Goal: Transaction & Acquisition: Purchase product/service

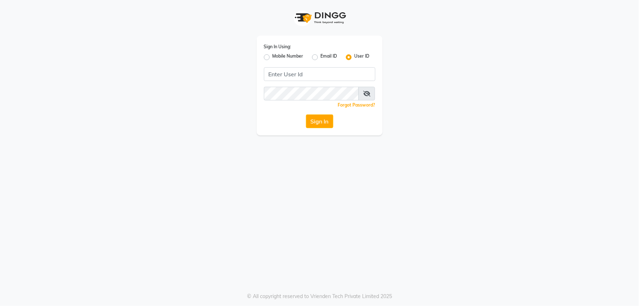
click at [325, 67] on div "Sign In Using: Mobile Number Email ID User ID Remember me Forgot Password? Sign…" at bounding box center [320, 86] width 126 height 100
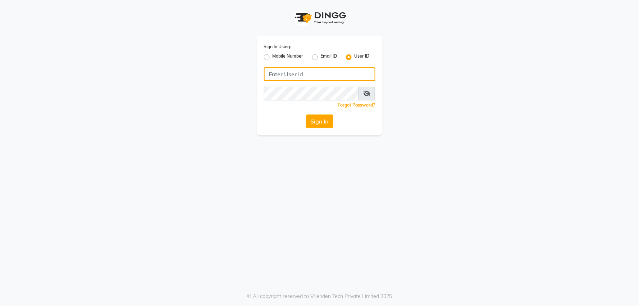
click at [323, 71] on input "Username" at bounding box center [320, 74] width 112 height 14
type input "e2836-01"
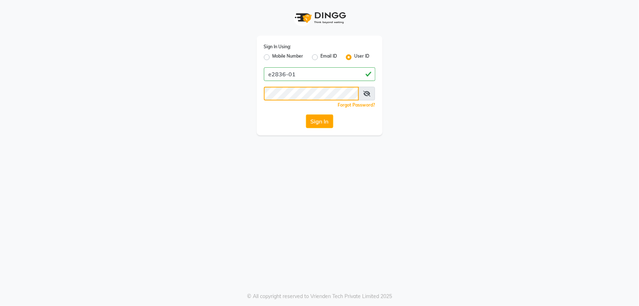
click at [306, 114] on button "Sign In" at bounding box center [319, 121] width 27 height 14
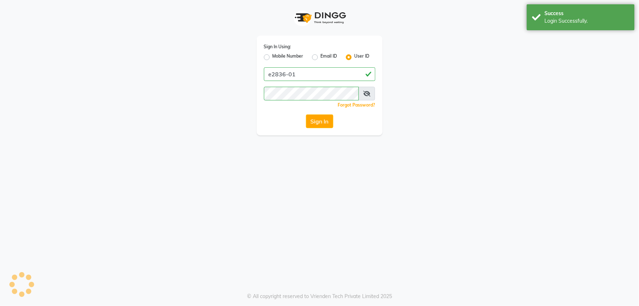
select select
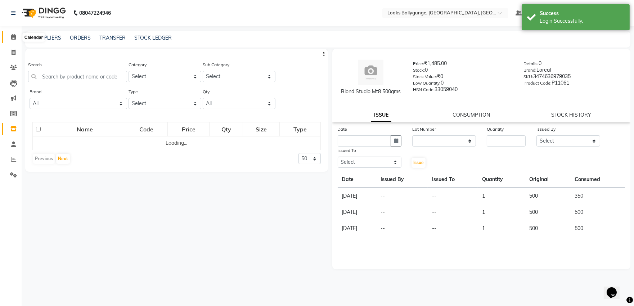
click at [7, 38] on span at bounding box center [13, 37] width 13 height 8
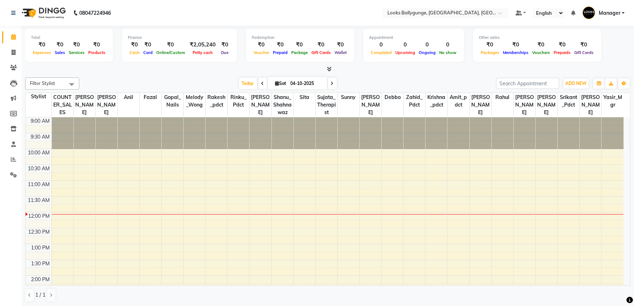
scroll to position [0, 0]
click at [4, 55] on link "Invoice" at bounding box center [10, 52] width 17 height 12
select select "service"
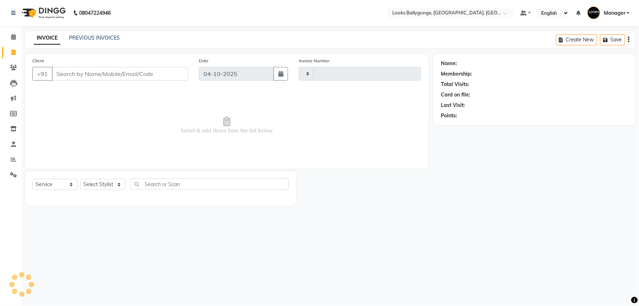
type input "4333"
select select "6477"
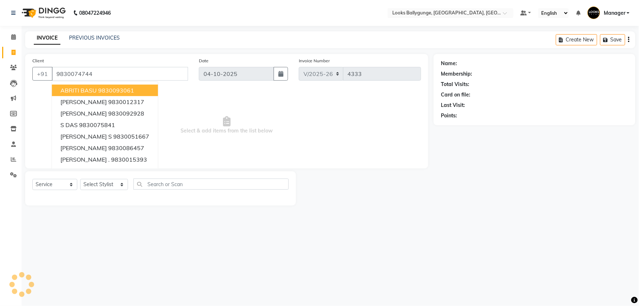
type input "9830074744"
select select "1: Object"
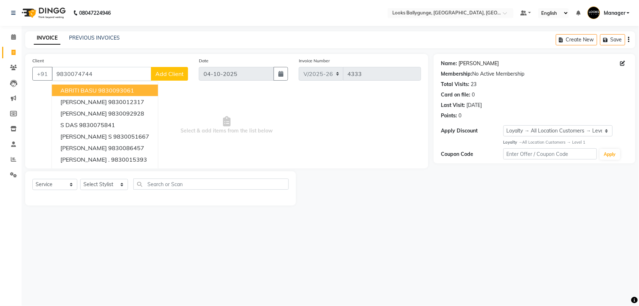
click at [469, 65] on link "Rishi Bajoria" at bounding box center [479, 64] width 40 height 8
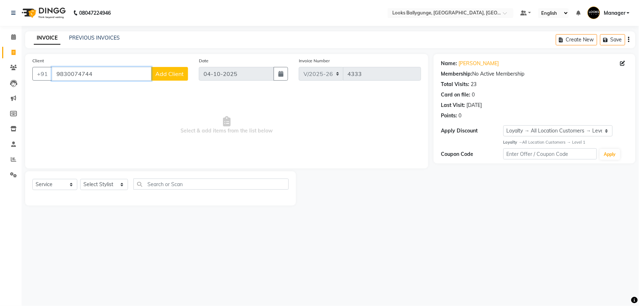
click at [99, 75] on input "9830074744" at bounding box center [102, 74] width 100 height 14
click at [116, 185] on select "Select Stylist [PERSON_NAME] amit_pdct anil [PERSON_NAME] COUNTER_SALES [PERSON…" at bounding box center [104, 184] width 48 height 11
select select "57264"
click at [80, 179] on select "Select Stylist [PERSON_NAME] amit_pdct anil [PERSON_NAME] COUNTER_SALES [PERSON…" at bounding box center [104, 184] width 48 height 11
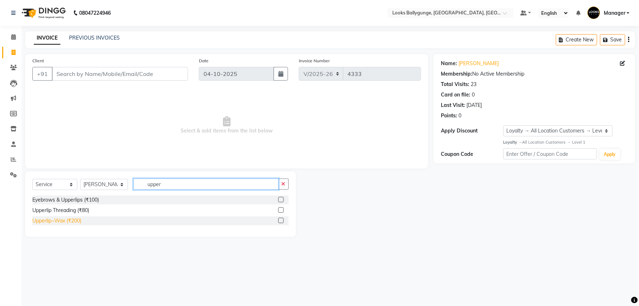
type input "upper"
click at [71, 222] on div "Upperlip~Wax (₹200)" at bounding box center [56, 221] width 49 height 8
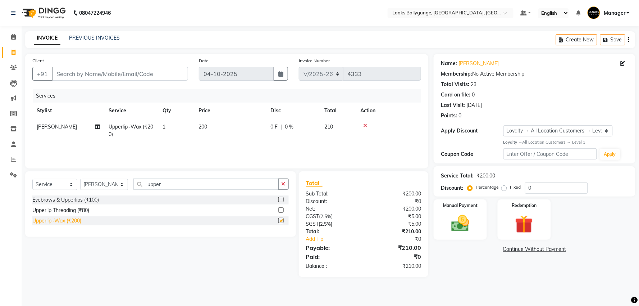
checkbox input "false"
click at [128, 83] on div "Client +91" at bounding box center [110, 72] width 167 height 30
click at [129, 76] on input "Client" at bounding box center [120, 74] width 136 height 14
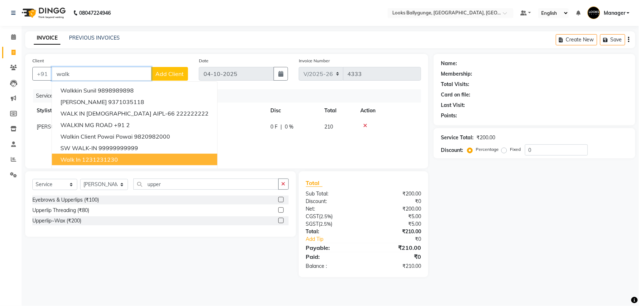
click at [105, 159] on ngb-highlight "1231231230" at bounding box center [100, 159] width 36 height 7
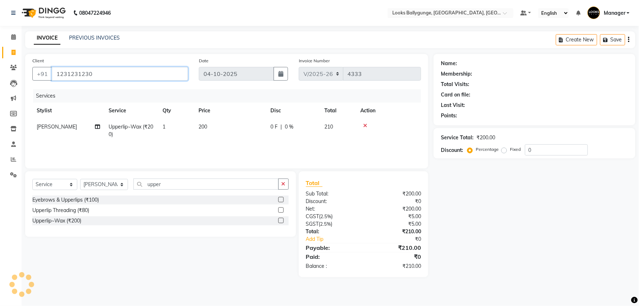
type input "1231231230"
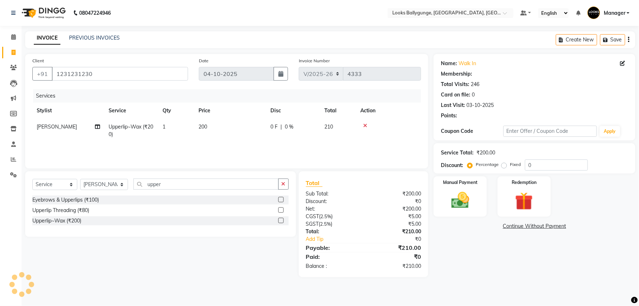
select select "1: Object"
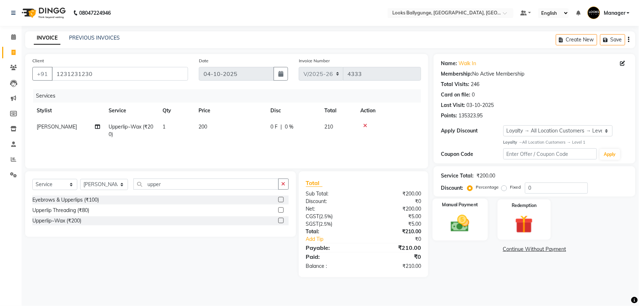
click at [474, 218] on img at bounding box center [460, 224] width 30 height 22
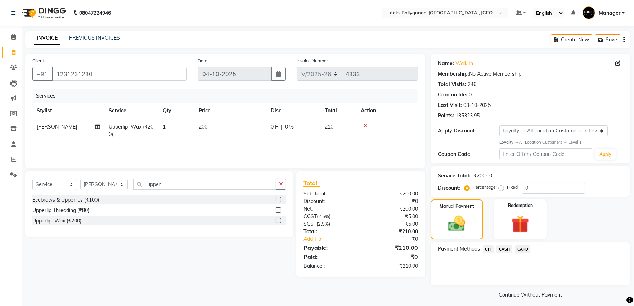
click at [499, 245] on span "CASH" at bounding box center [503, 249] width 15 height 8
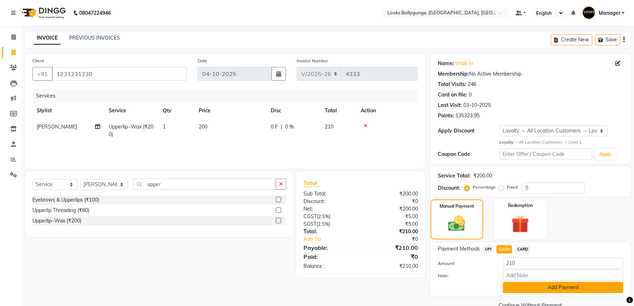
click at [529, 290] on button "Add Payment" at bounding box center [563, 287] width 120 height 11
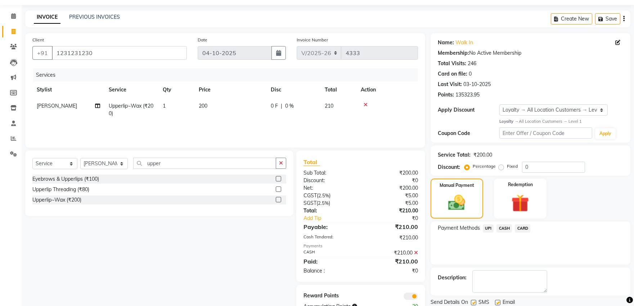
scroll to position [40, 0]
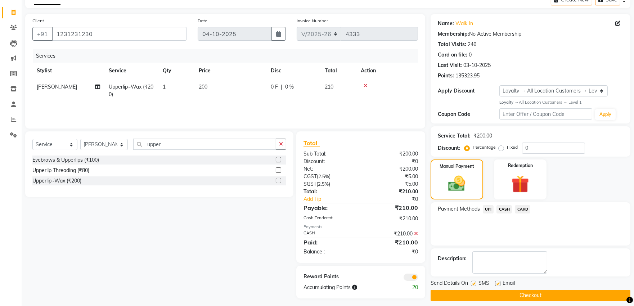
click at [517, 296] on button "Checkout" at bounding box center [530, 295] width 200 height 11
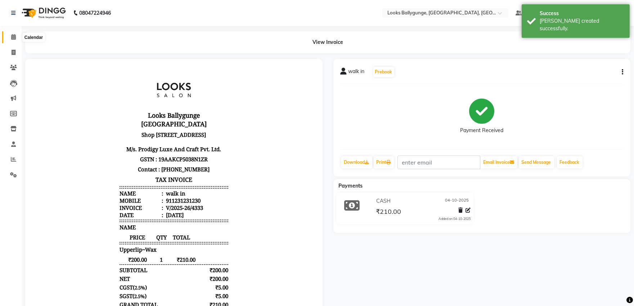
click at [12, 40] on icon at bounding box center [13, 36] width 5 height 5
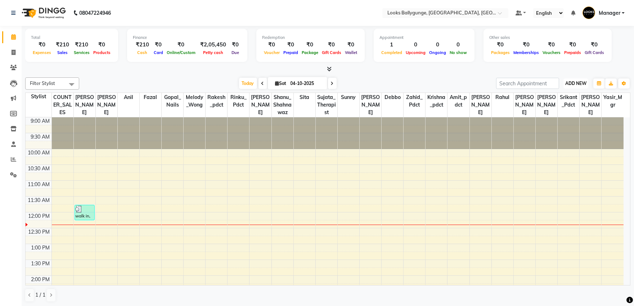
click at [582, 87] on button "ADD NEW Toggle Dropdown" at bounding box center [575, 83] width 25 height 10
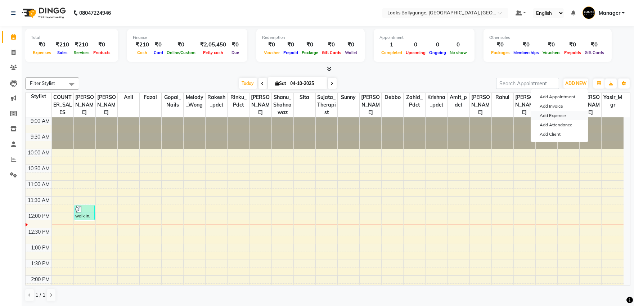
click at [565, 116] on link "Add Expense" at bounding box center [559, 115] width 57 height 9
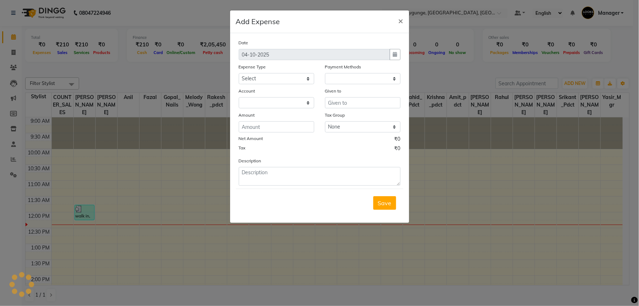
select select "1"
select select "5499"
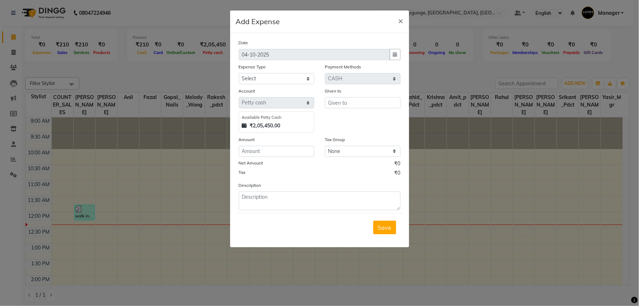
click at [304, 72] on div "Expense Type" at bounding box center [277, 68] width 76 height 10
click at [304, 77] on select "Select Accommodation Aesthetics Bank Deposit BLINKIT Cash Handover Client Refun…" at bounding box center [277, 78] width 76 height 11
select select "24887"
click at [239, 73] on select "Select Accommodation Aesthetics Bank Deposit BLINKIT Cash Handover Client Refun…" at bounding box center [277, 78] width 76 height 11
type input "COUNTER_SALES"
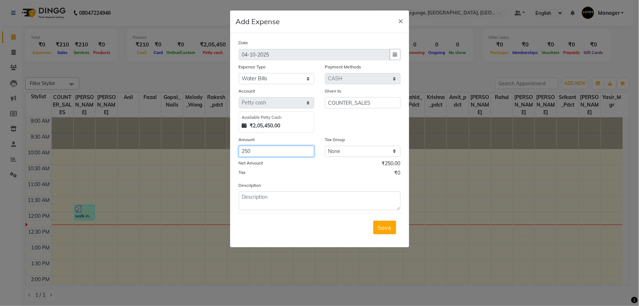
type input "250"
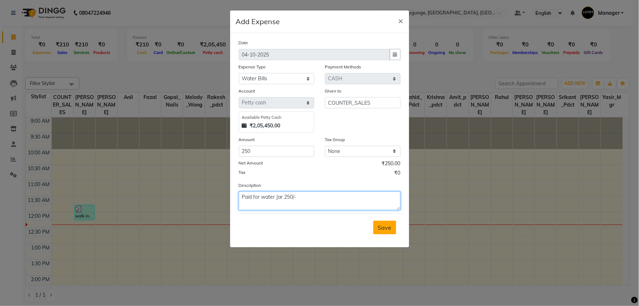
type textarea "Paid for water Jar 250/-"
click at [387, 232] on button "Save" at bounding box center [384, 228] width 23 height 14
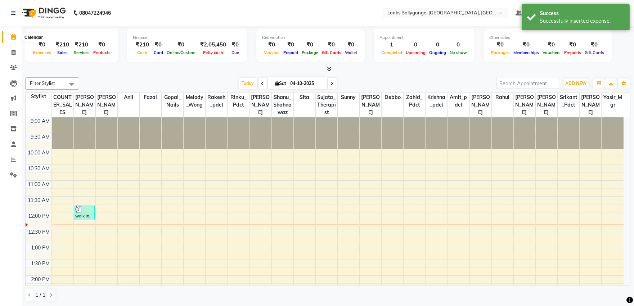
click at [11, 36] on icon at bounding box center [13, 36] width 5 height 5
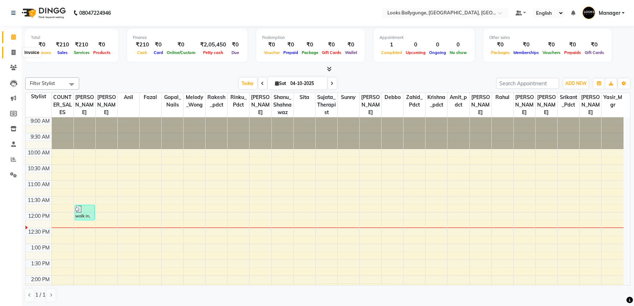
click at [15, 53] on span at bounding box center [13, 53] width 13 height 8
select select "service"
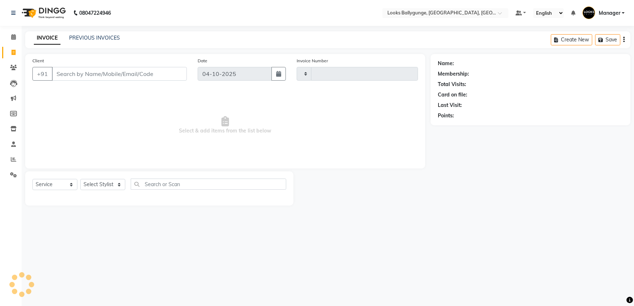
type input "4334"
select select "6477"
click at [121, 179] on select "Select Stylist [PERSON_NAME] amit_pdct anil [PERSON_NAME] COUNTER_SALES [PERSON…" at bounding box center [104, 184] width 48 height 11
select select "93037"
click at [80, 179] on select "Select Stylist [PERSON_NAME] amit_pdct anil [PERSON_NAME] COUNTER_SALES [PERSON…" at bounding box center [104, 184] width 48 height 11
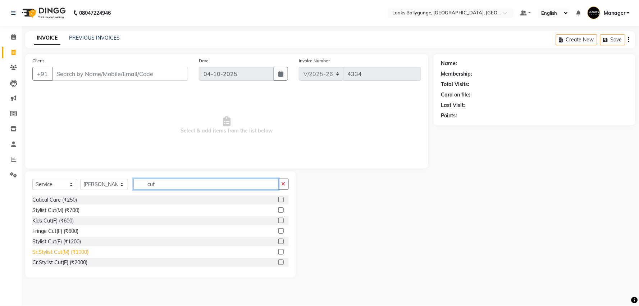
type input "cut"
click at [80, 250] on div "Sr.Stylist Cut(M) (₹1000)" at bounding box center [60, 252] width 56 height 8
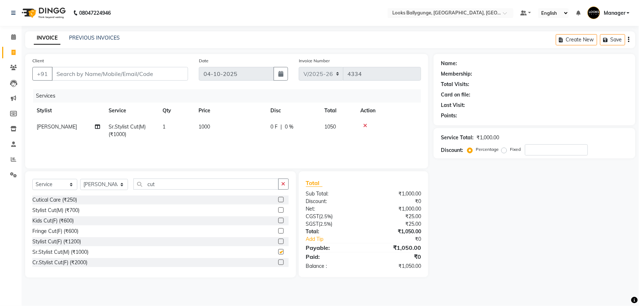
checkbox input "false"
click at [112, 186] on select "Select Stylist [PERSON_NAME] amit_pdct anil [PERSON_NAME] COUNTER_SALES [PERSON…" at bounding box center [104, 184] width 48 height 11
select select "52672"
click at [80, 179] on select "Select Stylist [PERSON_NAME] amit_pdct anil [PERSON_NAME] COUNTER_SALES [PERSON…" at bounding box center [104, 184] width 48 height 11
click at [53, 230] on div "Sr.Stylist Cut(M) (₹1000)" at bounding box center [60, 231] width 56 height 8
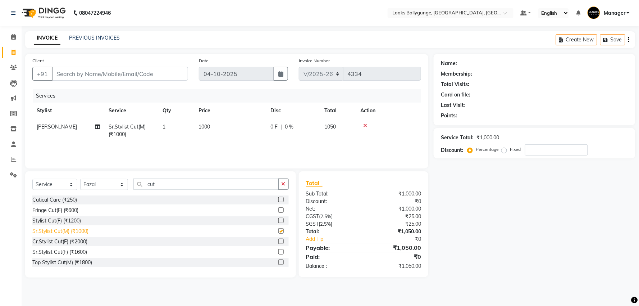
checkbox input "false"
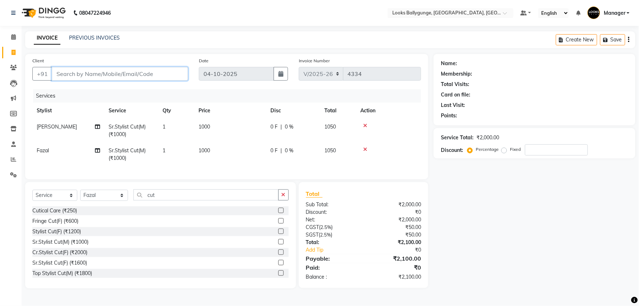
click at [119, 67] on input "Client" at bounding box center [120, 74] width 136 height 14
type input "8"
type input "0"
type input "8335888600"
click at [162, 74] on span "Add Client" at bounding box center [169, 73] width 28 height 7
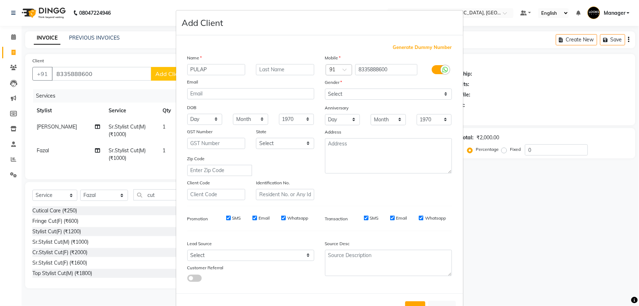
type input "PULAP"
type input "PAL"
click at [394, 90] on select "Select Male Female Other Prefer Not To Say" at bounding box center [388, 94] width 127 height 11
select select "male"
click at [325, 89] on select "Select Male Female Other Prefer Not To Say" at bounding box center [388, 94] width 127 height 11
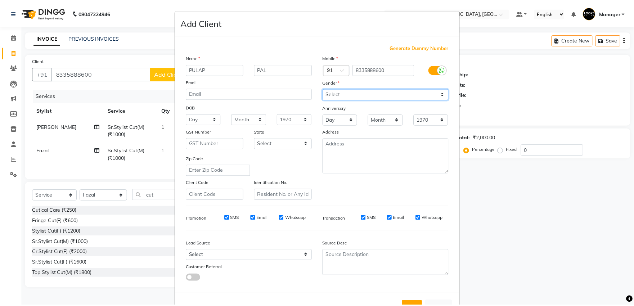
scroll to position [27, 0]
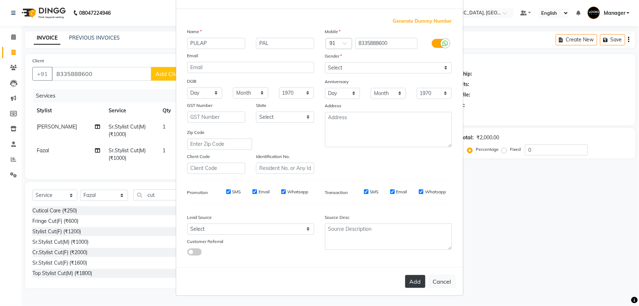
click at [409, 282] on button "Add" at bounding box center [415, 281] width 20 height 13
select select
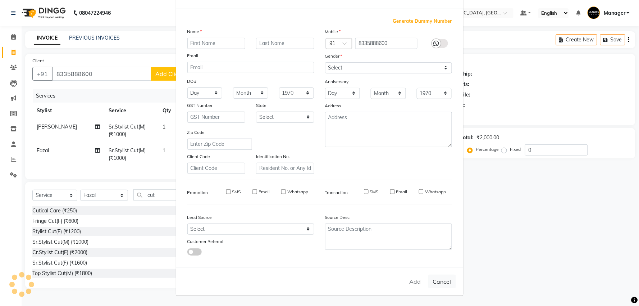
select select
checkbox input "false"
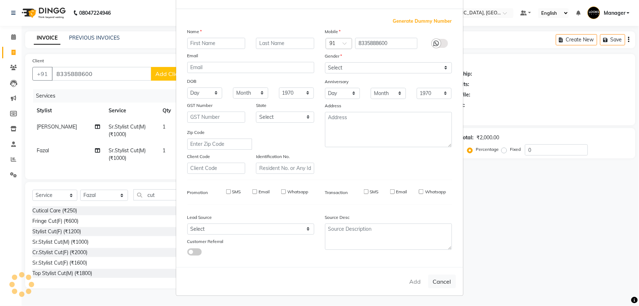
checkbox input "false"
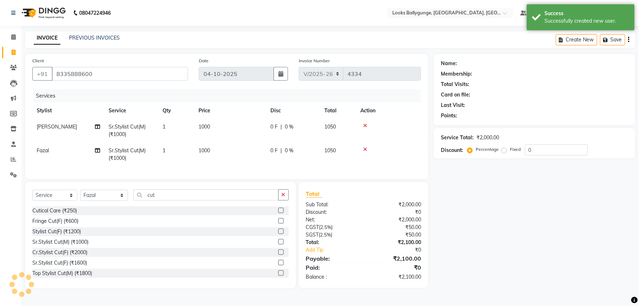
select select "1: Object"
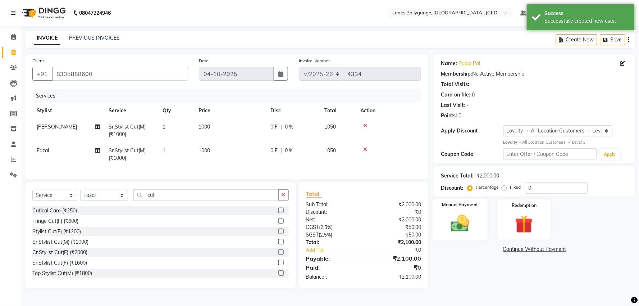
click at [472, 231] on img at bounding box center [460, 224] width 30 height 22
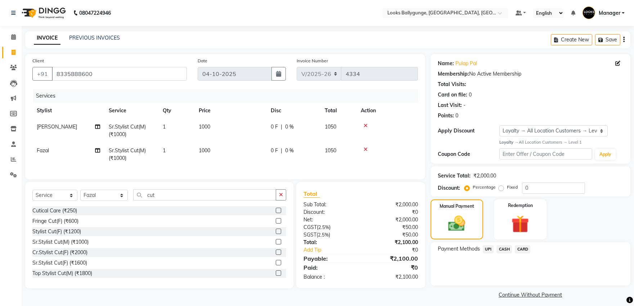
click at [490, 250] on span "UPI" at bounding box center [487, 249] width 11 height 8
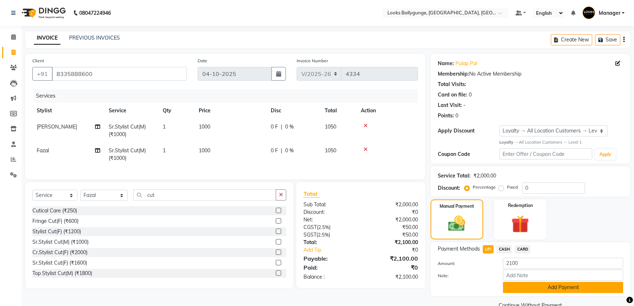
click at [526, 284] on button "Add Payment" at bounding box center [563, 287] width 120 height 11
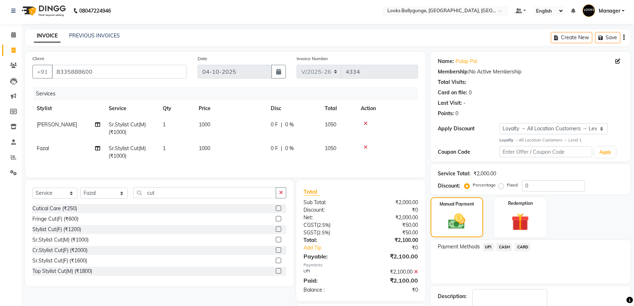
scroll to position [49, 0]
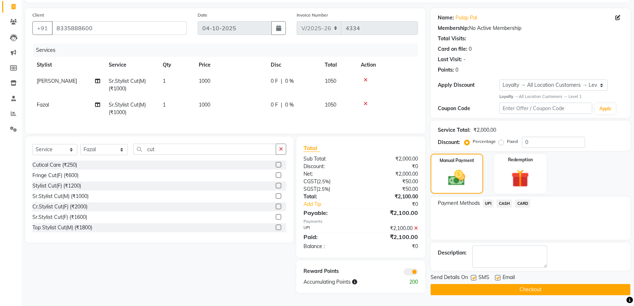
click at [451, 290] on button "Checkout" at bounding box center [530, 289] width 200 height 11
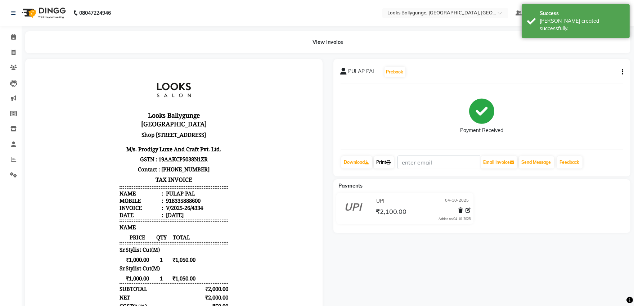
click at [383, 164] on link "Print" at bounding box center [383, 162] width 20 height 12
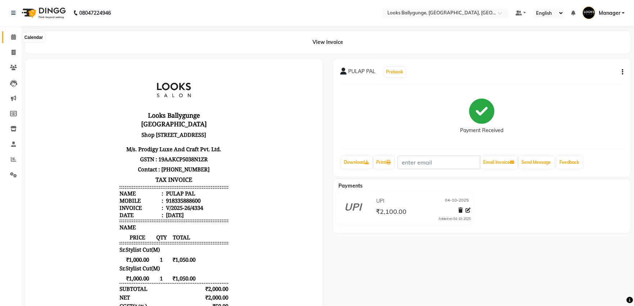
click at [13, 36] on icon at bounding box center [13, 36] width 5 height 5
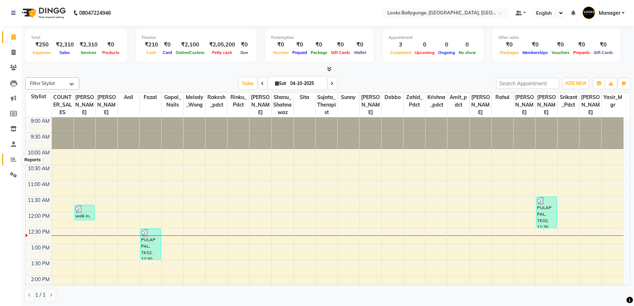
click at [15, 158] on icon at bounding box center [13, 159] width 5 height 5
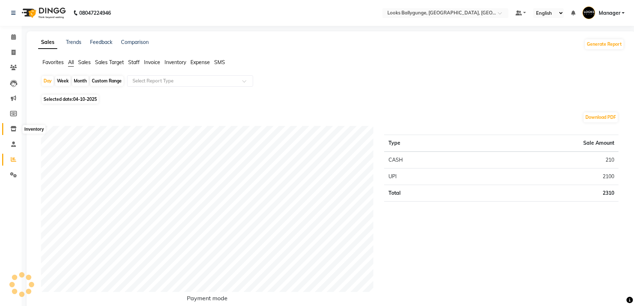
click at [15, 130] on icon at bounding box center [13, 128] width 6 height 5
select select
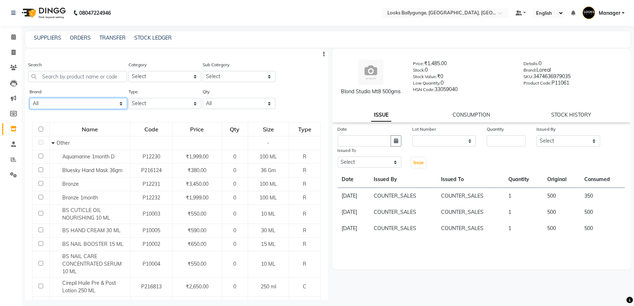
click at [96, 105] on select "All 1821 Aeronot Amazon Series American Crew American Crew Retail Aminu Body Oi…" at bounding box center [78, 103] width 97 height 11
click at [0, 190] on div "Calendar Invoice Clients Leads Marketing Members Inventory Staff Reports Settin…" at bounding box center [48, 160] width 97 height 279
click at [13, 37] on icon at bounding box center [13, 36] width 5 height 5
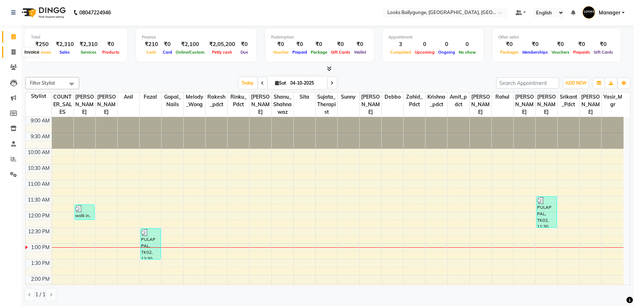
click at [15, 52] on icon at bounding box center [14, 51] width 4 height 5
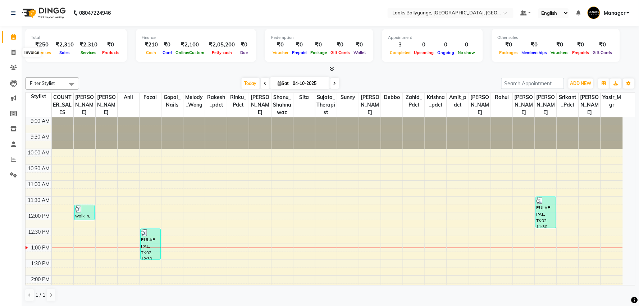
select select "6477"
select select "service"
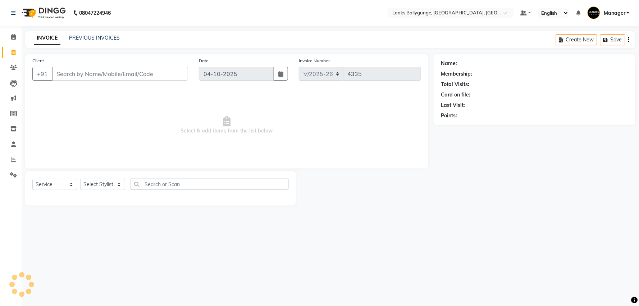
click at [110, 177] on div "Select Service Product Membership Package Voucher Prepaid Gift Card Select Styl…" at bounding box center [160, 188] width 271 height 34
click at [115, 186] on select "Select Stylist" at bounding box center [102, 184] width 45 height 11
select select "62162"
click at [80, 179] on select "Select Stylist [PERSON_NAME] amit_pdct anil [PERSON_NAME] COUNTER_SALES [PERSON…" at bounding box center [104, 184] width 48 height 11
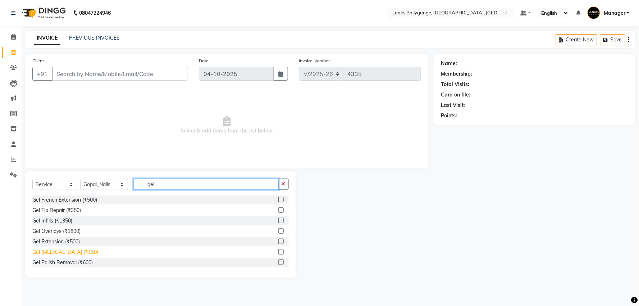
type input "gel"
click at [84, 253] on div "Gel [MEDICAL_DATA] (₹150)" at bounding box center [65, 252] width 66 height 8
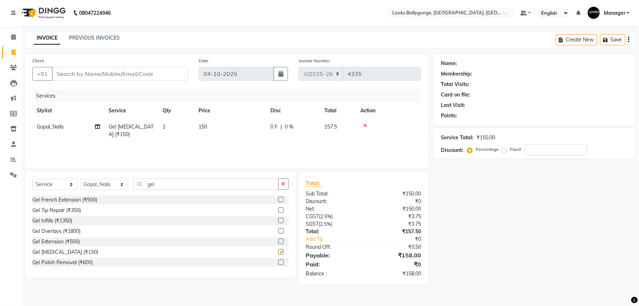
checkbox input "false"
click at [208, 123] on td "150" at bounding box center [230, 131] width 72 height 24
select select "62162"
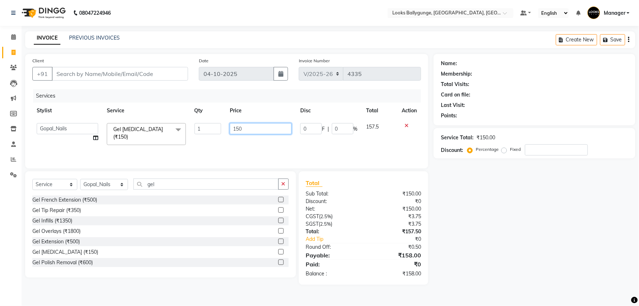
drag, startPoint x: 255, startPoint y: 126, endPoint x: 229, endPoint y: 129, distance: 26.4
click at [229, 129] on td "150" at bounding box center [261, 134] width 70 height 31
type input "700"
click at [223, 143] on div "Services Stylist Service Qty Price Disc Total Action Ali_Stylist amit_pdct anil…" at bounding box center [226, 125] width 389 height 72
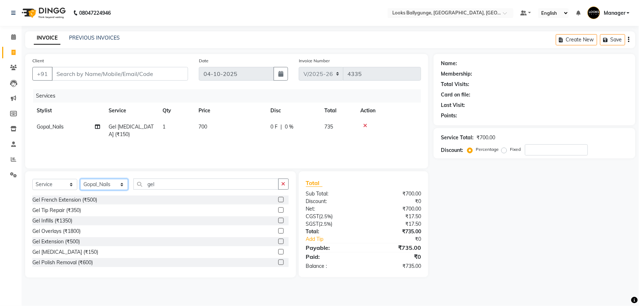
click at [94, 179] on select "Select Stylist [PERSON_NAME] amit_pdct anil [PERSON_NAME] COUNTER_SALES [PERSON…" at bounding box center [104, 184] width 48 height 11
select select "50039"
click at [80, 179] on select "Select Stylist [PERSON_NAME] amit_pdct anil [PERSON_NAME] COUNTER_SALES [PERSON…" at bounding box center [104, 184] width 48 height 11
click at [90, 77] on input "Client" at bounding box center [120, 74] width 136 height 14
type input "9"
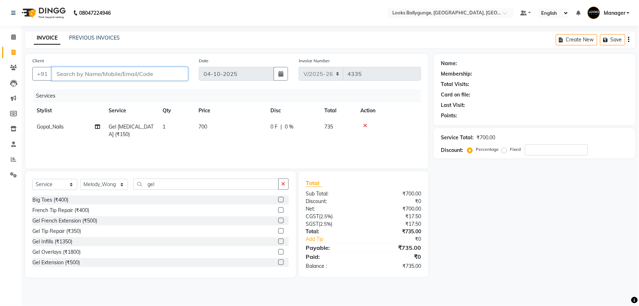
type input "0"
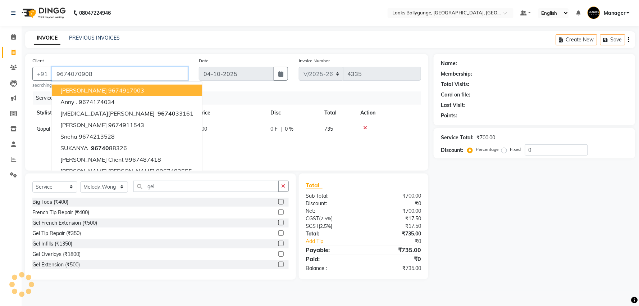
type input "9674070908"
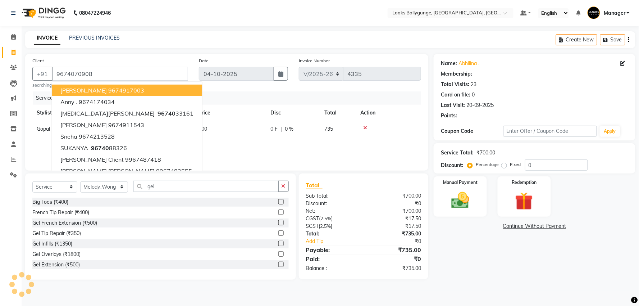
select select "1: Object"
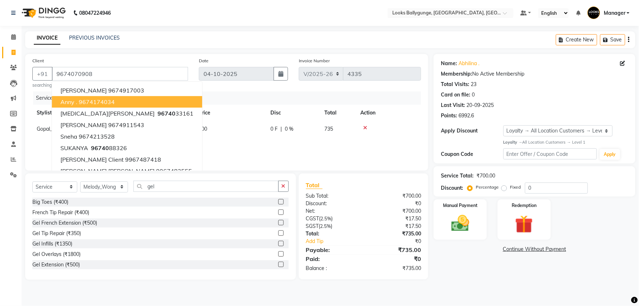
click at [338, 164] on div "Client +91 9674070908 pooja dugar 9674917003 anny . 9674174034 Nikita Agarwal 9…" at bounding box center [226, 112] width 403 height 117
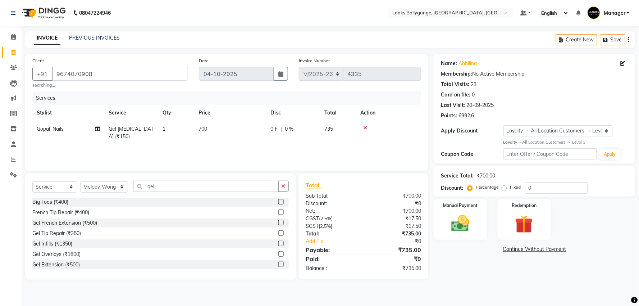
click at [188, 179] on div "Select Service Product Membership Package Voucher Prepaid Gift Card Select Styl…" at bounding box center [160, 226] width 271 height 106
click at [170, 181] on input "gel" at bounding box center [205, 186] width 145 height 11
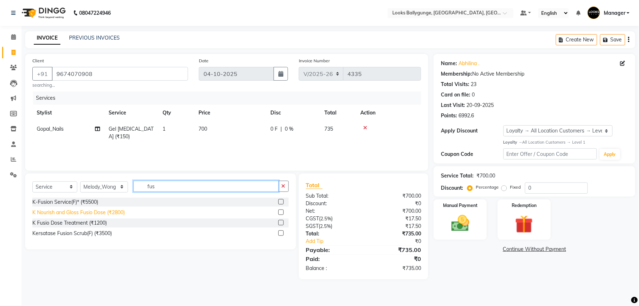
type input "fus"
click at [106, 213] on div "K Nourish and Gloss Fusio Dose (₹2800)" at bounding box center [78, 213] width 92 height 8
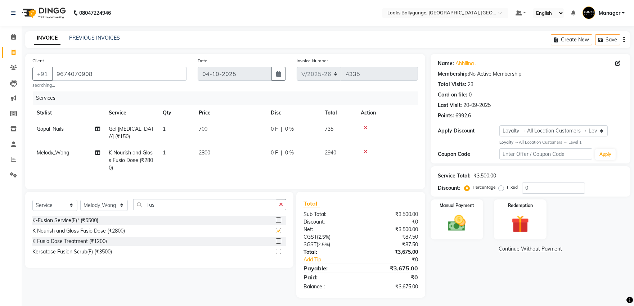
checkbox input "false"
drag, startPoint x: 184, startPoint y: 207, endPoint x: 66, endPoint y: 198, distance: 118.3
click at [66, 198] on div "Select Service Product Membership Package Voucher Prepaid Gift Card Select Styl…" at bounding box center [159, 230] width 268 height 76
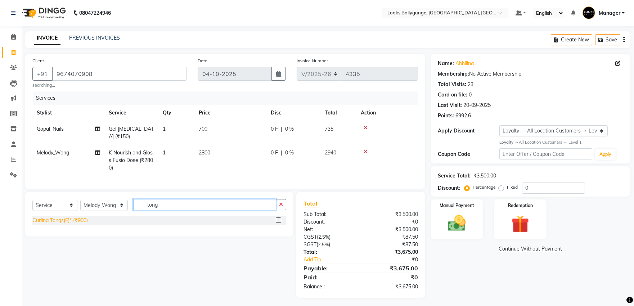
type input "tong"
click at [65, 224] on div "Curling Tongs(F)* (₹900)" at bounding box center [59, 221] width 55 height 8
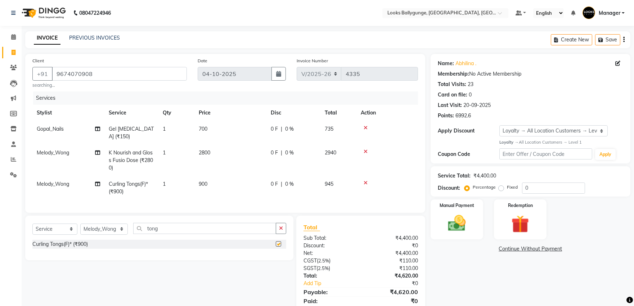
checkbox input "false"
click at [201, 184] on span "900" at bounding box center [203, 184] width 9 height 6
select select "50039"
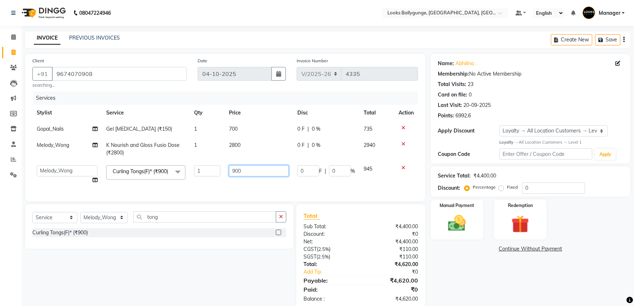
drag, startPoint x: 254, startPoint y: 167, endPoint x: 209, endPoint y: 168, distance: 45.7
click at [209, 168] on tr "Ali_Stylist amit_pdct anil Ayush Sahu COUNTER_SALES Debbo Fazal Gopal_Nails Kri…" at bounding box center [224, 174] width 385 height 27
type input "1000"
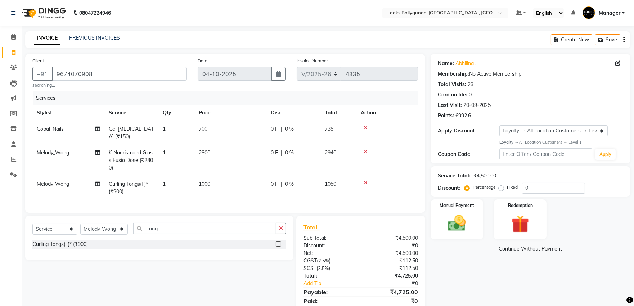
click at [250, 183] on td "1000" at bounding box center [230, 188] width 72 height 24
select select "50039"
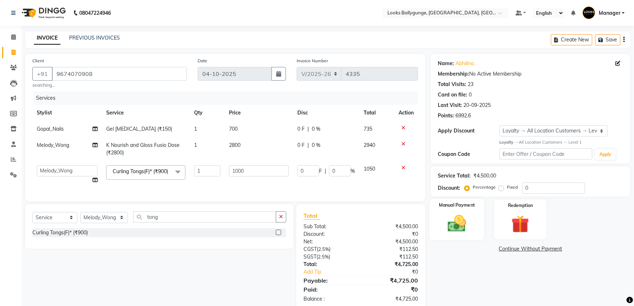
click at [455, 224] on img at bounding box center [456, 223] width 30 height 21
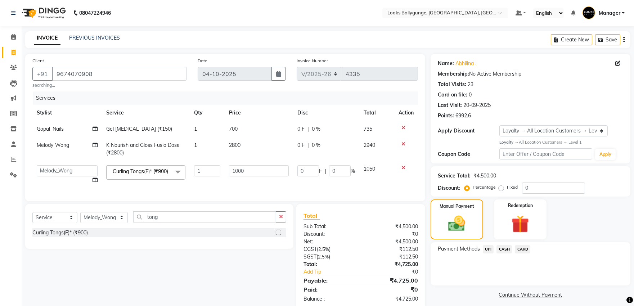
click at [525, 249] on span "CARD" at bounding box center [521, 249] width 15 height 8
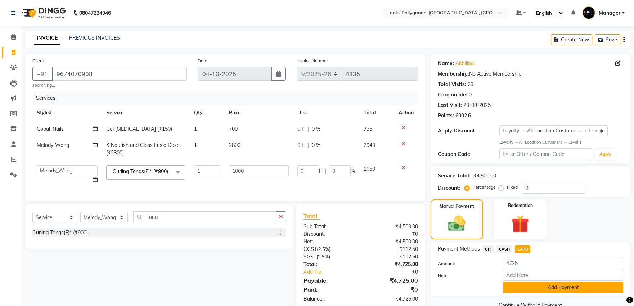
click at [527, 285] on button "Add Payment" at bounding box center [563, 287] width 120 height 11
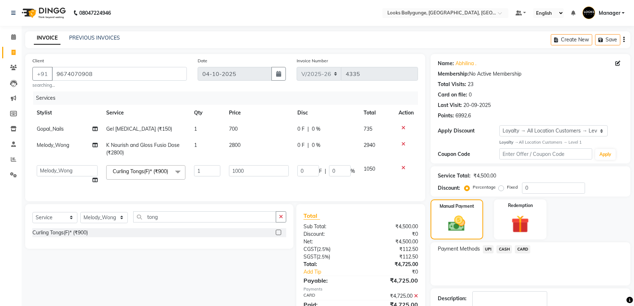
scroll to position [75, 0]
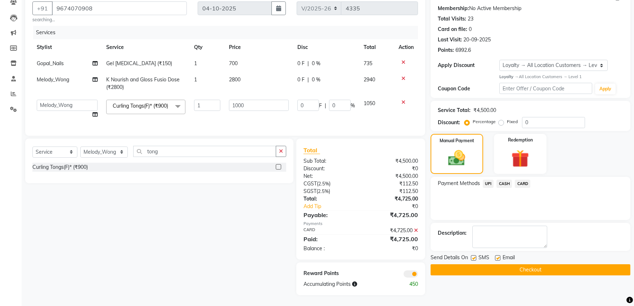
click at [532, 264] on button "Checkout" at bounding box center [530, 269] width 200 height 11
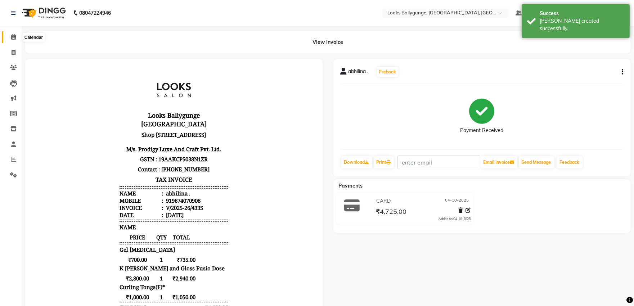
click at [17, 36] on span at bounding box center [13, 37] width 13 height 8
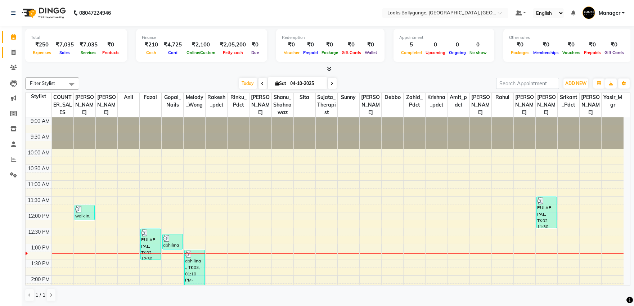
click at [7, 52] on span at bounding box center [13, 53] width 13 height 8
select select "service"
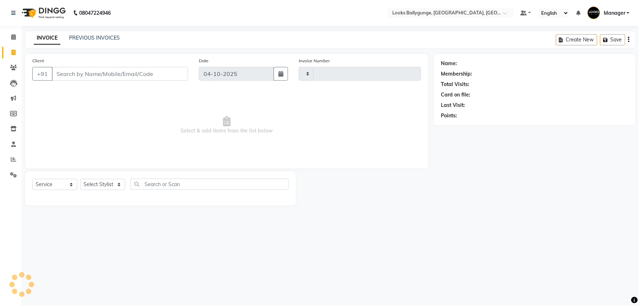
type input "4336"
select select "6477"
click at [105, 185] on select "Select Stylist" at bounding box center [102, 184] width 45 height 11
select select "50051"
click at [80, 179] on select "Select Stylist [PERSON_NAME] amit_pdct anil [PERSON_NAME] COUNTER_SALES [PERSON…" at bounding box center [104, 184] width 48 height 11
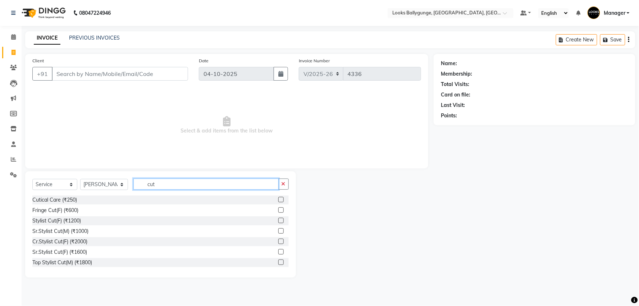
type input "cut"
click at [81, 237] on div "Cr.Stylist Cut(F) (₹2000)" at bounding box center [160, 241] width 257 height 9
click at [81, 241] on div "Cr.Stylist Cut(F) (₹2000)" at bounding box center [59, 242] width 55 height 8
checkbox input "false"
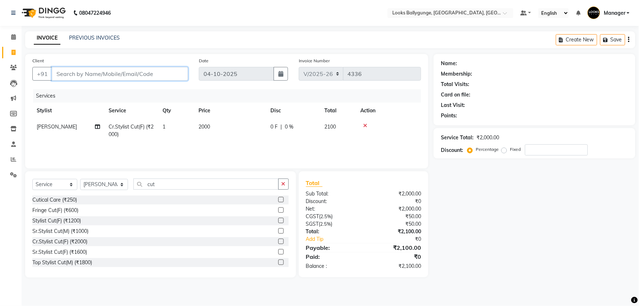
click at [114, 73] on input "Client" at bounding box center [120, 74] width 136 height 14
type input "9"
type input "0"
type input "9903990001"
click at [171, 80] on button "Add Client" at bounding box center [169, 74] width 37 height 14
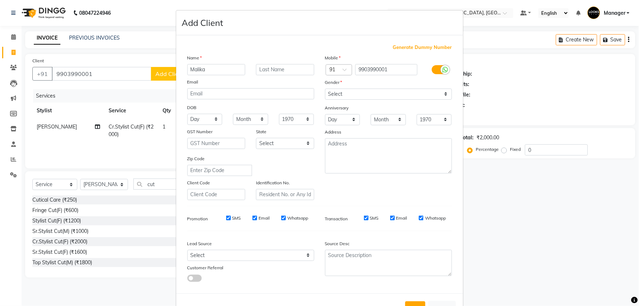
type input "Malika"
drag, startPoint x: 391, startPoint y: 90, endPoint x: 393, endPoint y: 94, distance: 4.2
click at [392, 90] on select "Select Male Female Other Prefer Not To Say" at bounding box center [388, 94] width 127 height 11
select select "female"
click at [325, 89] on select "Select Male Female Other Prefer Not To Say" at bounding box center [388, 94] width 127 height 11
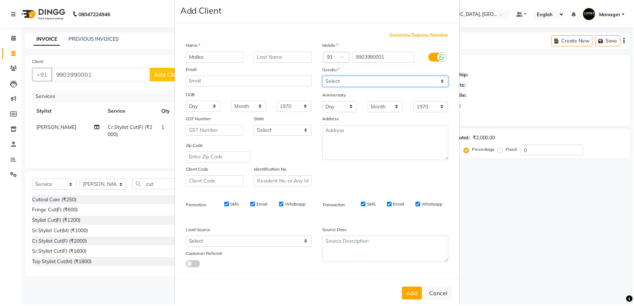
scroll to position [27, 0]
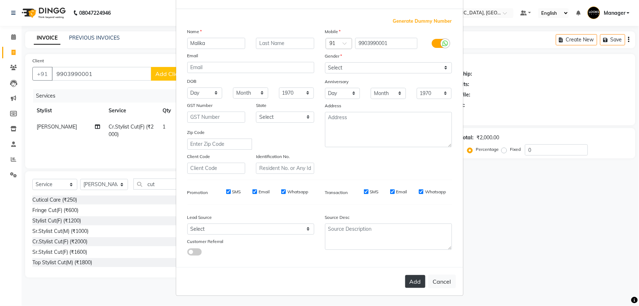
click at [414, 281] on button "Add" at bounding box center [415, 281] width 20 height 13
select select
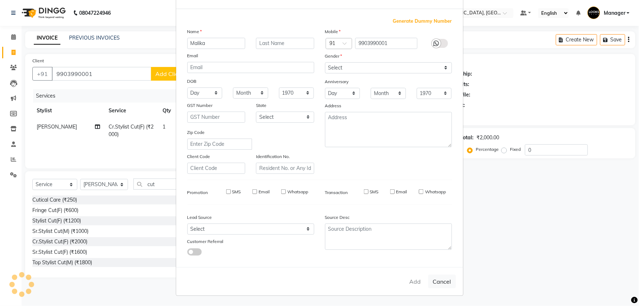
select select
checkbox input "false"
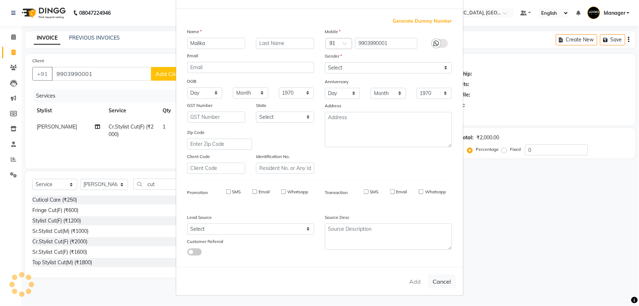
checkbox input "false"
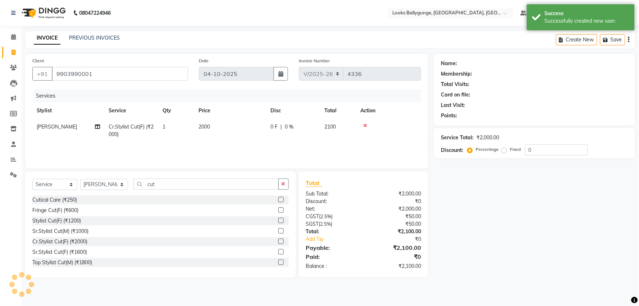
select select "1: Object"
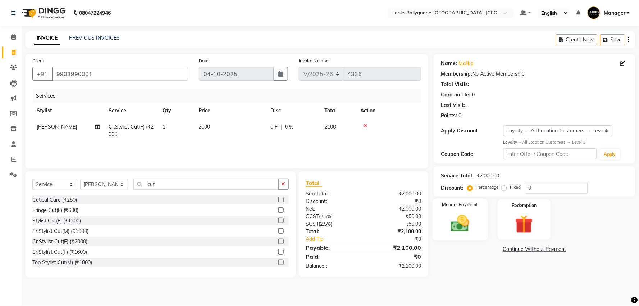
click at [473, 230] on img at bounding box center [460, 224] width 30 height 22
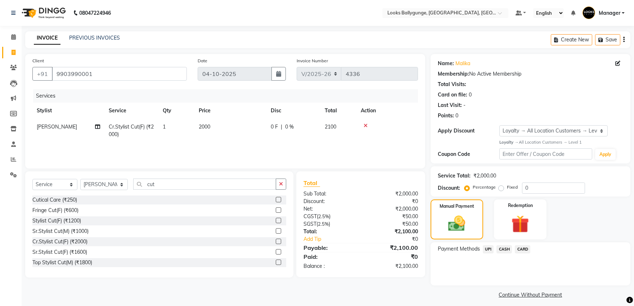
click at [504, 248] on span "CASH" at bounding box center [503, 249] width 15 height 8
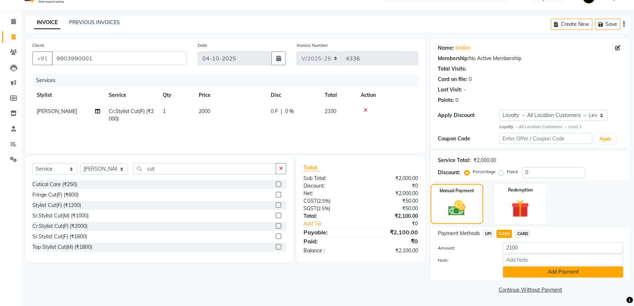
click at [507, 269] on button "Add Payment" at bounding box center [563, 271] width 120 height 11
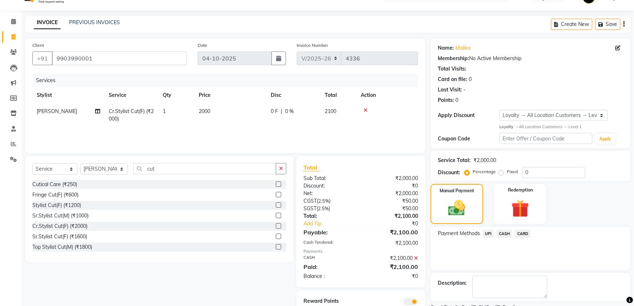
scroll to position [45, 0]
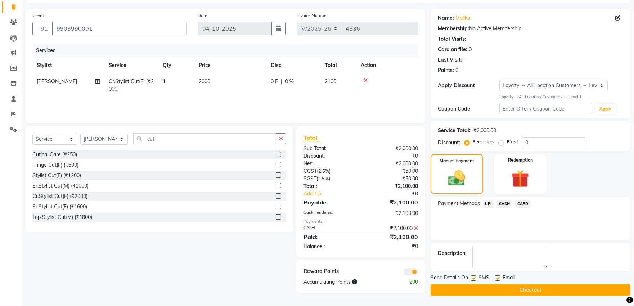
click at [479, 289] on button "Checkout" at bounding box center [530, 289] width 200 height 11
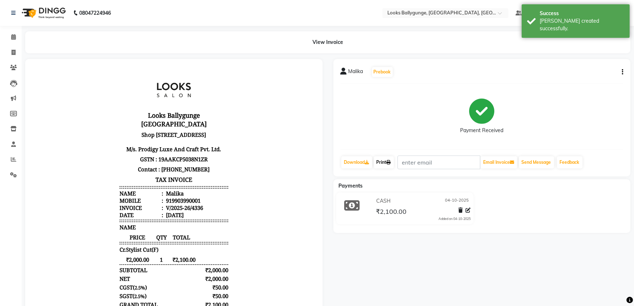
click at [383, 161] on link "Print" at bounding box center [383, 162] width 20 height 12
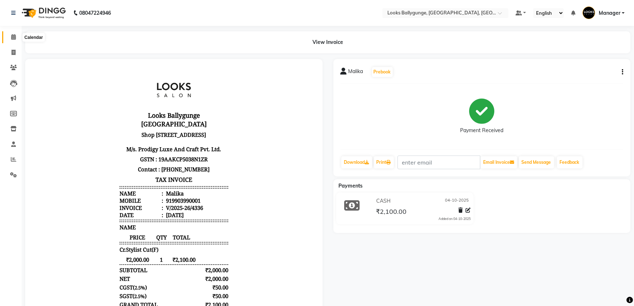
click at [13, 38] on icon at bounding box center [13, 36] width 5 height 5
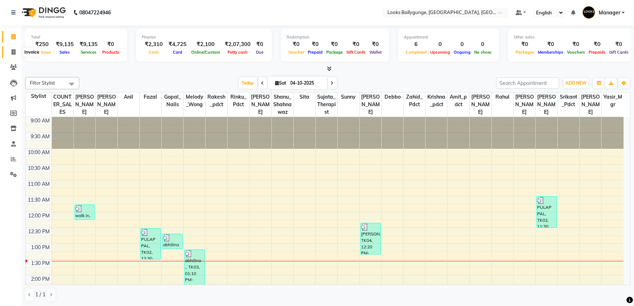
click at [17, 50] on span at bounding box center [13, 52] width 13 height 8
select select "service"
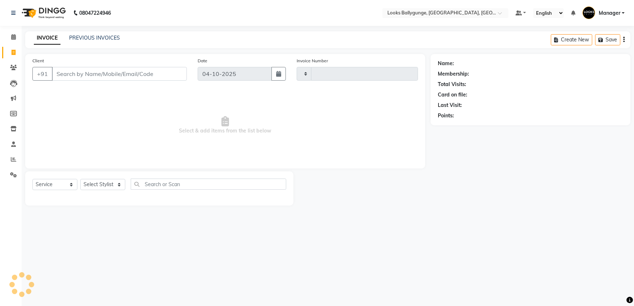
type input "4337"
select select "6477"
click at [99, 183] on select "Select Stylist" at bounding box center [102, 184] width 45 height 11
select select "90848"
click at [80, 179] on select "Select Stylist [PERSON_NAME] amit_pdct anil [PERSON_NAME] COUNTER_SALES [PERSON…" at bounding box center [104, 184] width 48 height 11
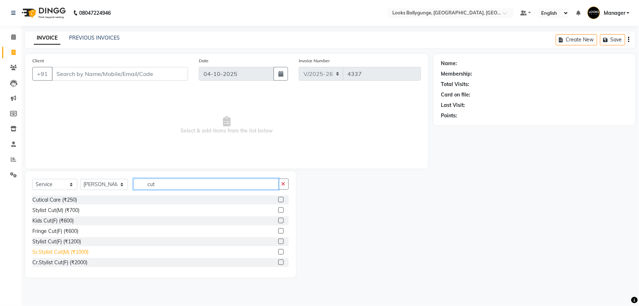
type input "cut"
click at [64, 250] on div "Sr.Stylist Cut(M) (₹1000)" at bounding box center [60, 252] width 56 height 8
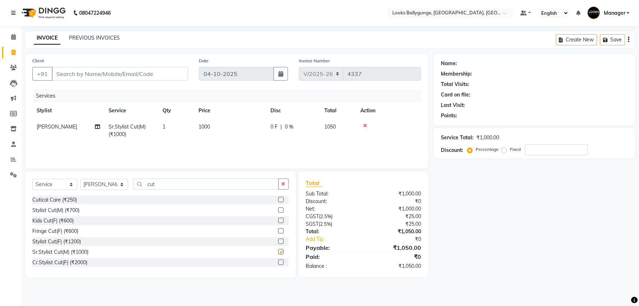
checkbox input "false"
click at [173, 189] on input "cut" at bounding box center [205, 183] width 145 height 11
click at [116, 184] on select "Select Stylist [PERSON_NAME] amit_pdct anil [PERSON_NAME] COUNTER_SALES [PERSON…" at bounding box center [104, 184] width 48 height 11
select select "61707"
click at [80, 179] on select "Select Stylist [PERSON_NAME] amit_pdct anil [PERSON_NAME] COUNTER_SALES [PERSON…" at bounding box center [104, 184] width 48 height 11
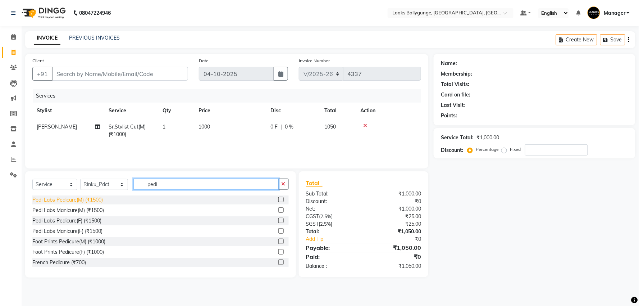
type input "pedi"
click at [93, 200] on div "Pedi Labs Pedicure(M) (₹1500)" at bounding box center [67, 200] width 71 height 8
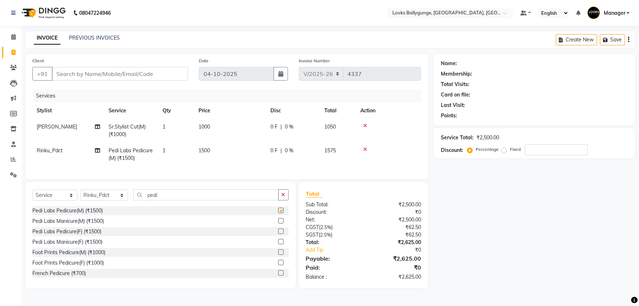
checkbox input "false"
click at [199, 150] on span "1500" at bounding box center [205, 150] width 12 height 6
select select "61707"
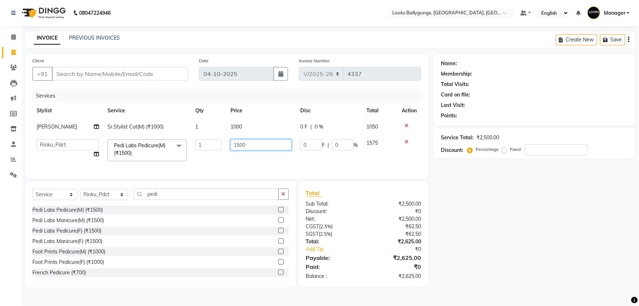
drag, startPoint x: 258, startPoint y: 146, endPoint x: 222, endPoint y: 143, distance: 35.4
click at [222, 143] on tr "Ali_Stylist amit_pdct anil Ayush Sahu COUNTER_SALES Debbo Fazal Gopal_Nails Kri…" at bounding box center [226, 150] width 389 height 31
type input "2000"
click at [232, 164] on td "2000" at bounding box center [261, 150] width 70 height 31
select select "61707"
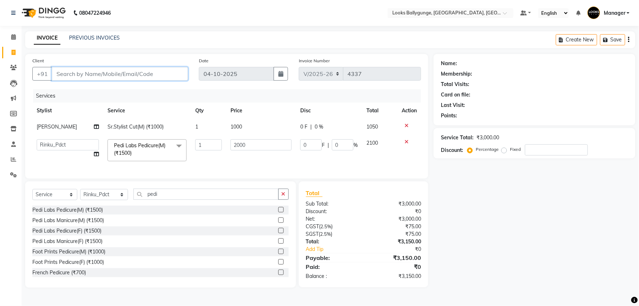
click at [145, 75] on input "Client" at bounding box center [120, 74] width 136 height 14
click at [138, 153] on span "Pedi Labs Pedicure(M) (₹1500) x" at bounding box center [143, 149] width 63 height 15
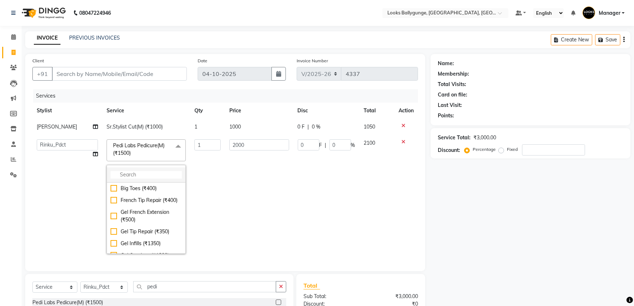
click at [145, 173] on input "multiselect-search" at bounding box center [145, 175] width 71 height 8
type input "fil"
click at [141, 231] on div "Nail Filing (₹100)" at bounding box center [145, 232] width 71 height 8
checkbox input "true"
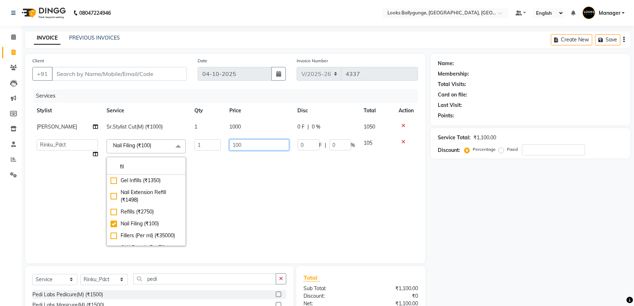
drag, startPoint x: 270, startPoint y: 140, endPoint x: 222, endPoint y: 154, distance: 50.7
click at [222, 154] on tr "Ali_Stylist amit_pdct anil Ayush Sahu COUNTER_SALES Debbo Fazal Gopal_Nails Kri…" at bounding box center [224, 192] width 385 height 115
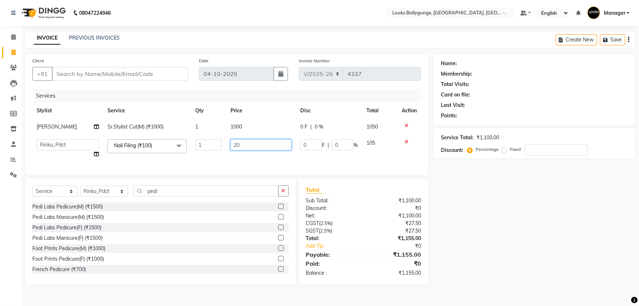
type input "200"
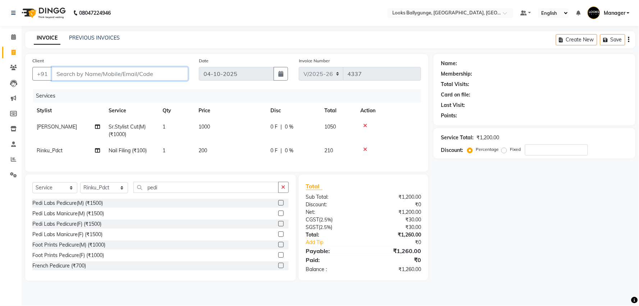
click at [160, 73] on input "Client" at bounding box center [120, 74] width 136 height 14
type input "9"
type input "0"
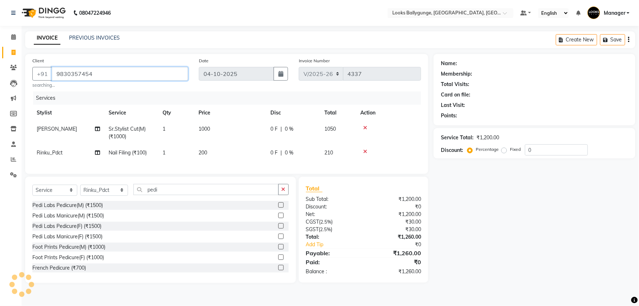
type input "9830357454"
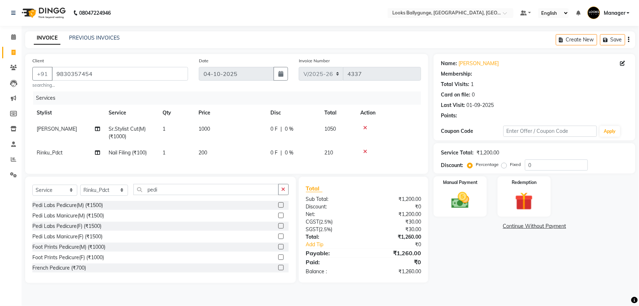
select select "1: Object"
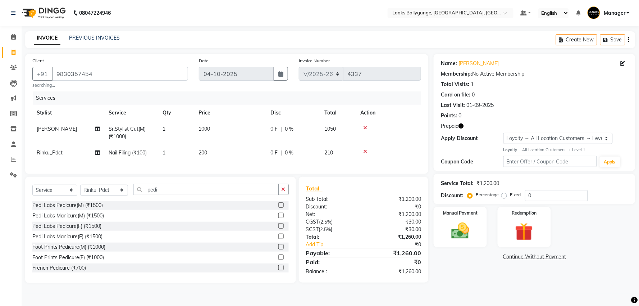
click at [458, 127] on span "Prepaid" at bounding box center [450, 126] width 18 height 8
click at [461, 128] on icon "button" at bounding box center [461, 125] width 5 height 5
click at [522, 238] on img at bounding box center [524, 231] width 30 height 23
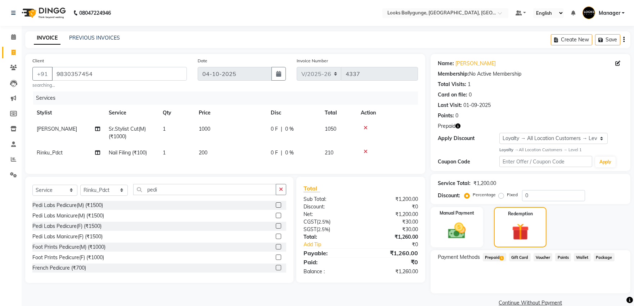
click at [499, 259] on span "Prepaid 1" at bounding box center [493, 257] width 23 height 8
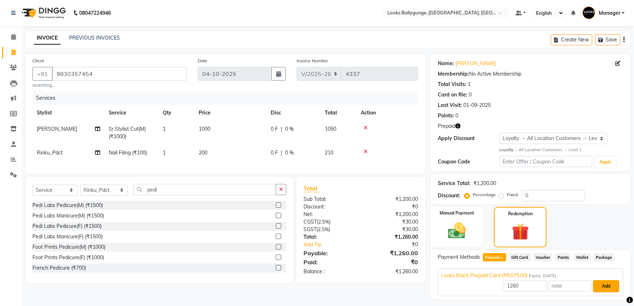
click at [611, 285] on button "Add" at bounding box center [606, 286] width 26 height 12
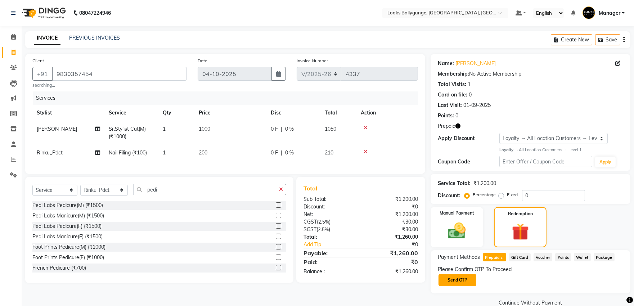
click at [459, 278] on button "Send OTP" at bounding box center [457, 280] width 38 height 12
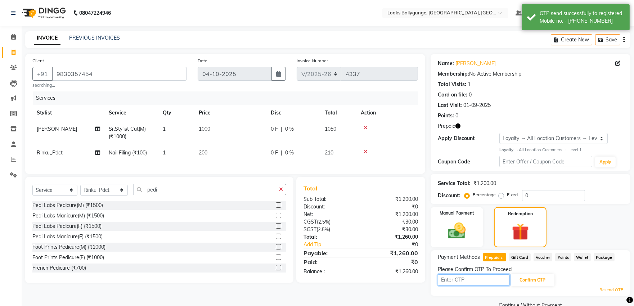
click at [459, 277] on input "text" at bounding box center [473, 279] width 72 height 11
type input "3970"
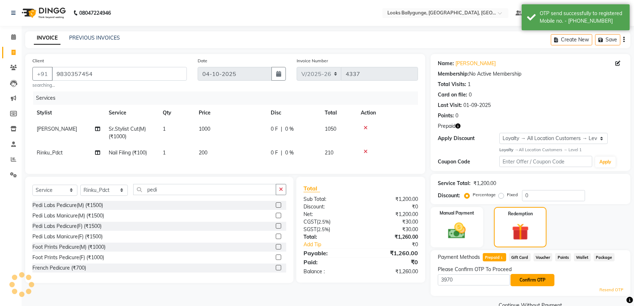
click at [529, 279] on button "Confirm OTP" at bounding box center [532, 280] width 44 height 12
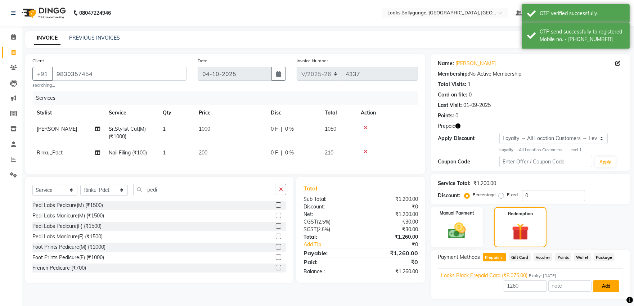
click at [607, 285] on button "Add" at bounding box center [606, 286] width 26 height 12
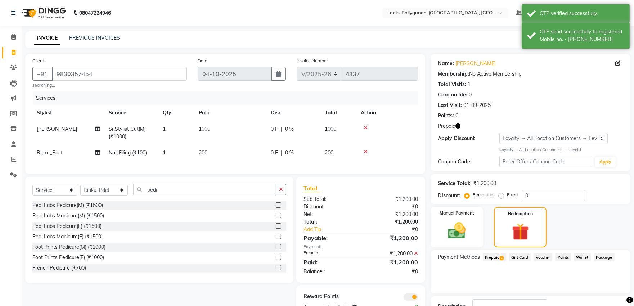
scroll to position [53, 0]
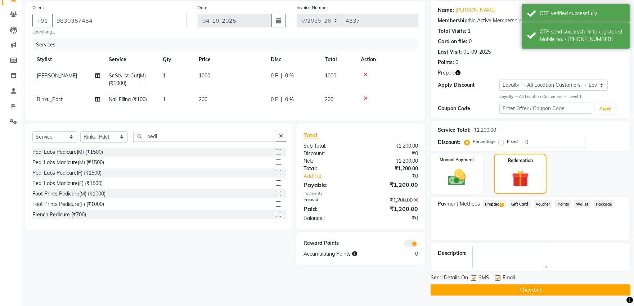
click at [505, 289] on button "Checkout" at bounding box center [530, 289] width 200 height 11
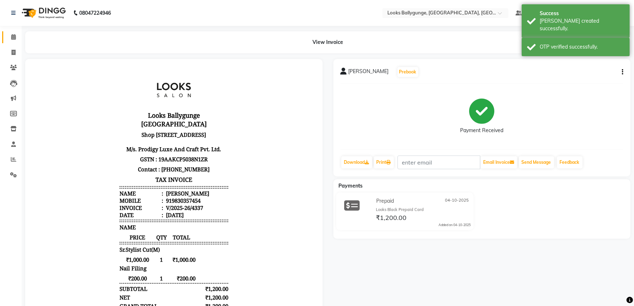
click at [6, 35] on link "Calendar" at bounding box center [10, 37] width 17 height 12
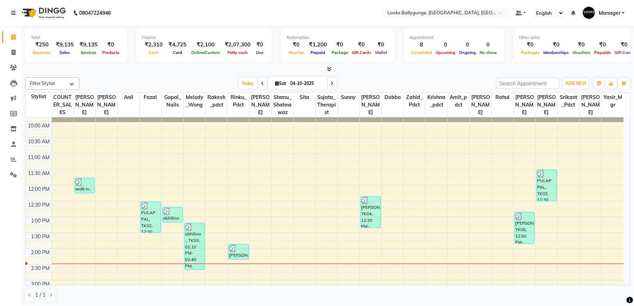
scroll to position [13, 0]
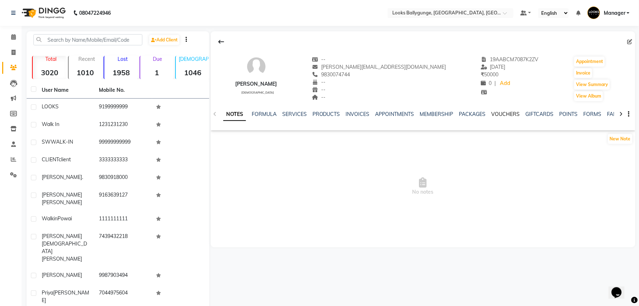
click at [509, 114] on link "VOUCHERS" at bounding box center [506, 114] width 28 height 6
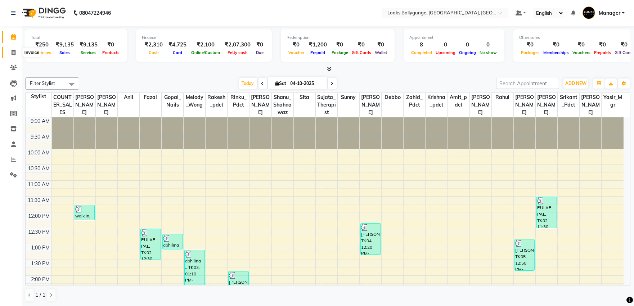
click at [13, 54] on icon at bounding box center [14, 52] width 4 height 5
select select "service"
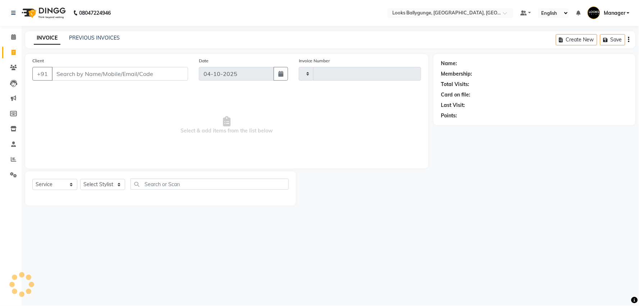
type input "4338"
select select "6477"
click at [109, 186] on select "Select Stylist" at bounding box center [102, 184] width 45 height 11
select select "52672"
click at [80, 179] on select "Select Stylist [PERSON_NAME] amit_pdct anil [PERSON_NAME] COUNTER_SALES [PERSON…" at bounding box center [104, 184] width 48 height 11
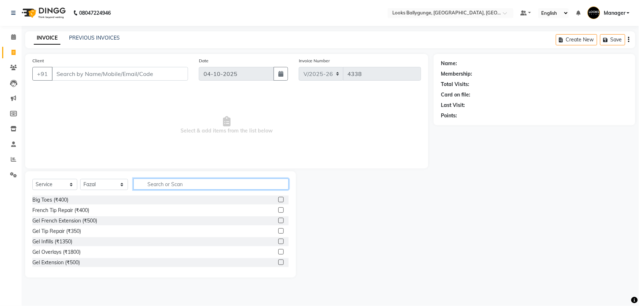
click at [200, 189] on input "text" at bounding box center [210, 183] width 155 height 11
type input "cut"
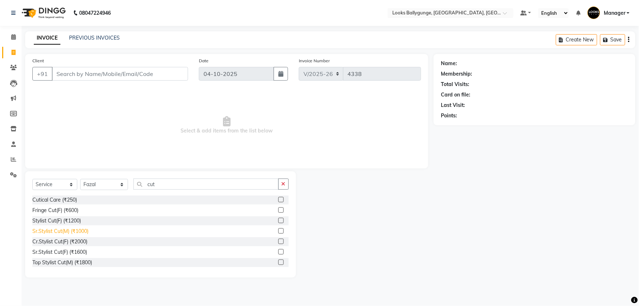
click at [80, 231] on div "Sr.Stylist Cut(M) (₹1000)" at bounding box center [60, 231] width 56 height 8
checkbox input "false"
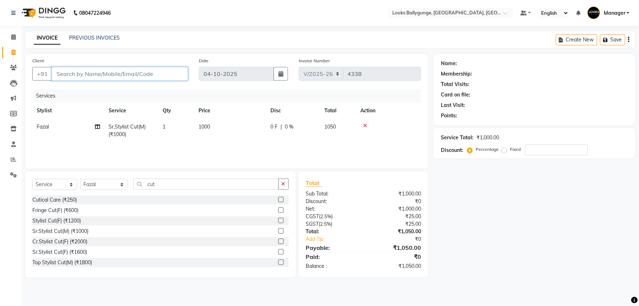
click at [107, 73] on input "Client" at bounding box center [120, 74] width 136 height 14
type input "9"
type input "0"
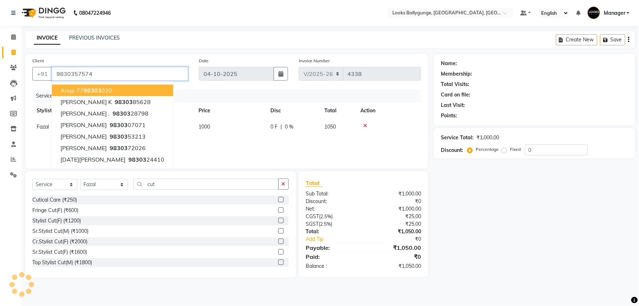
type input "9830357574"
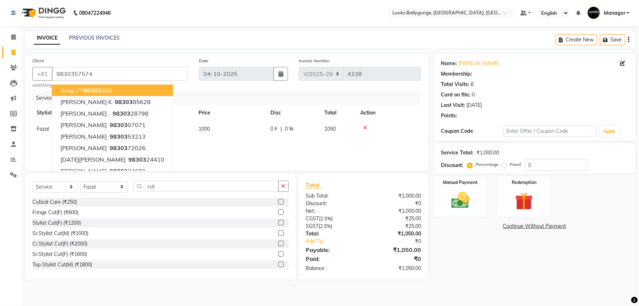
select select "1: Object"
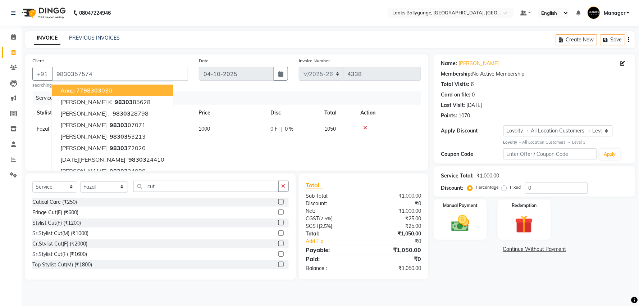
click at [480, 276] on div "Name: Ayush K Membership: No Active Membership Total Visits: 6 Card on file: 0 …" at bounding box center [537, 167] width 207 height 226
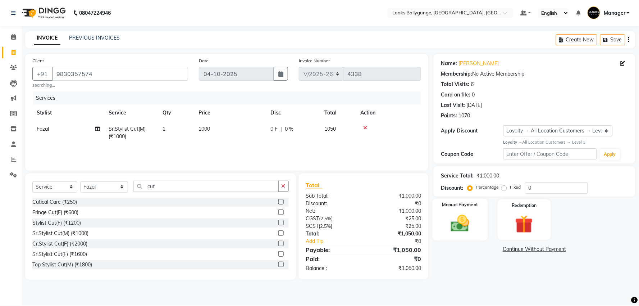
click at [458, 218] on img at bounding box center [460, 224] width 30 height 22
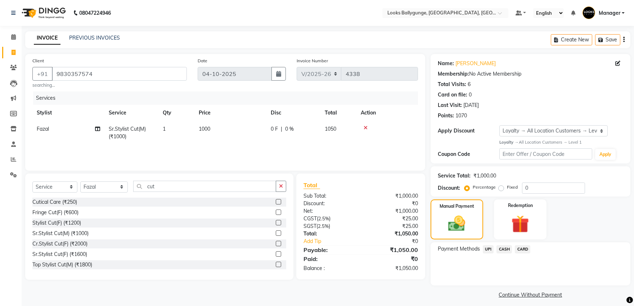
click at [523, 249] on span "CARD" at bounding box center [521, 249] width 15 height 8
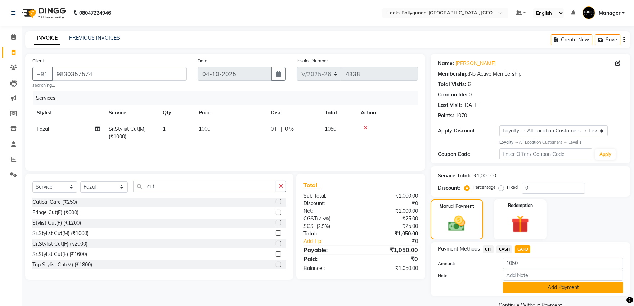
click at [526, 285] on button "Add Payment" at bounding box center [563, 287] width 120 height 11
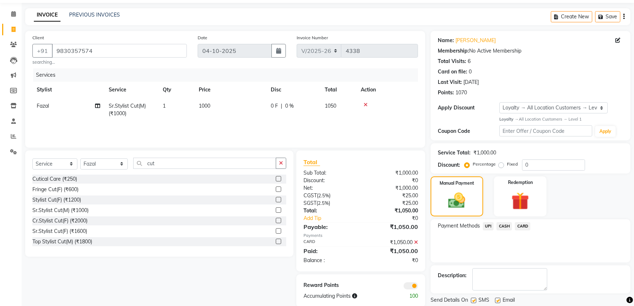
scroll to position [45, 0]
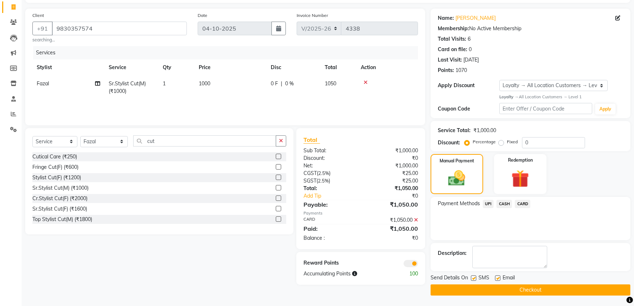
click at [415, 221] on icon at bounding box center [416, 219] width 4 height 5
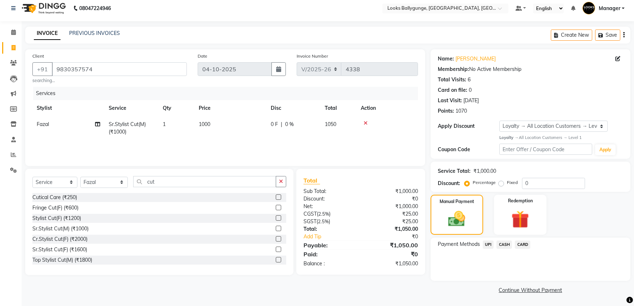
click at [490, 244] on span "UPI" at bounding box center [487, 244] width 11 height 8
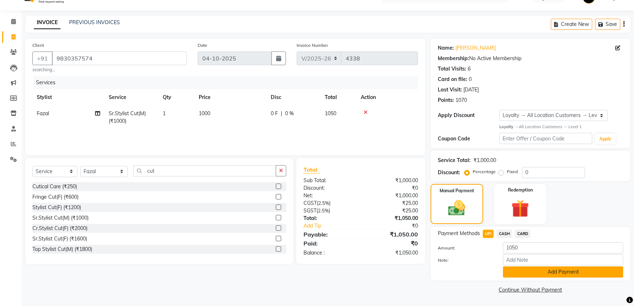
click at [534, 272] on button "Add Payment" at bounding box center [563, 271] width 120 height 11
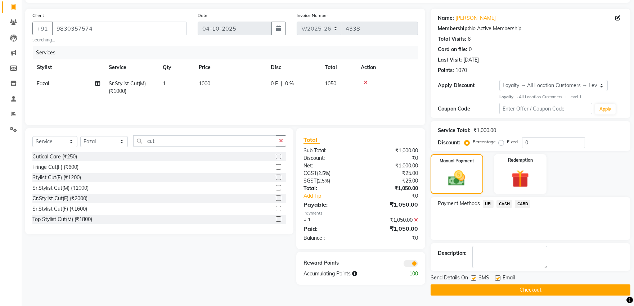
click at [455, 303] on main "INVOICE PREVIOUS INVOICES Create New Save Client +91 9830357574 searching... Da…" at bounding box center [328, 146] width 612 height 320
click at [491, 288] on button "Checkout" at bounding box center [530, 289] width 200 height 11
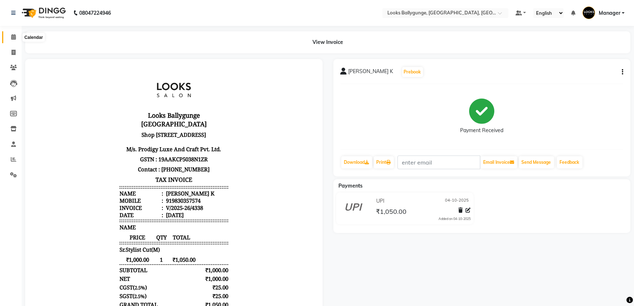
click at [16, 39] on span at bounding box center [13, 37] width 13 height 8
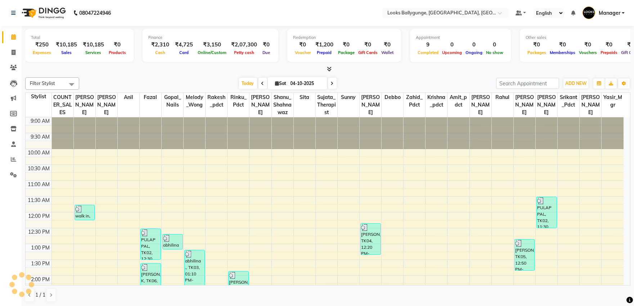
scroll to position [159, 0]
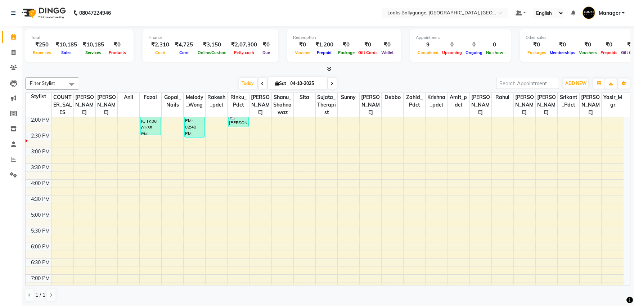
click at [330, 67] on icon at bounding box center [329, 68] width 5 height 5
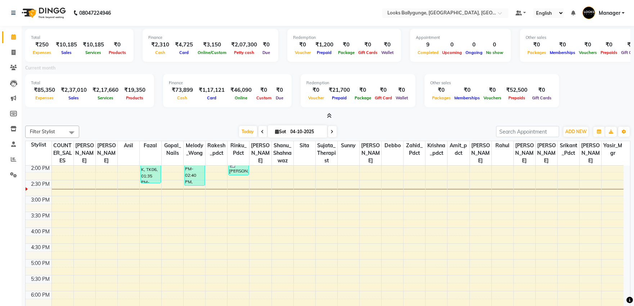
click at [328, 113] on icon at bounding box center [329, 115] width 5 height 5
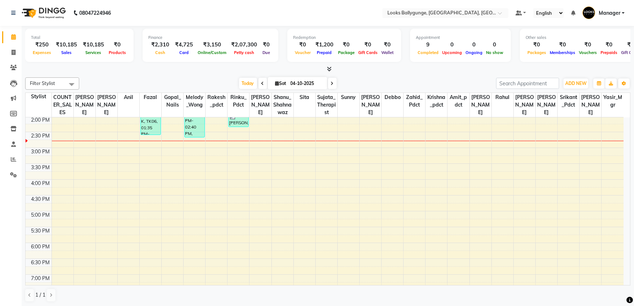
click at [328, 69] on icon at bounding box center [329, 68] width 5 height 5
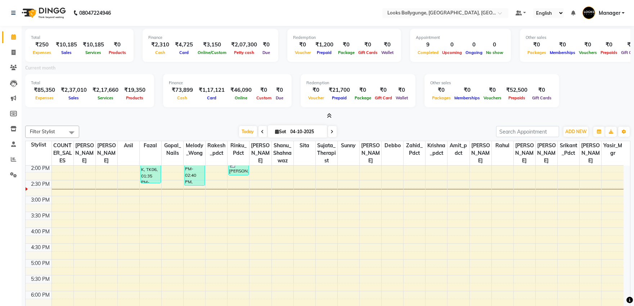
click at [329, 112] on span at bounding box center [328, 116] width 8 height 8
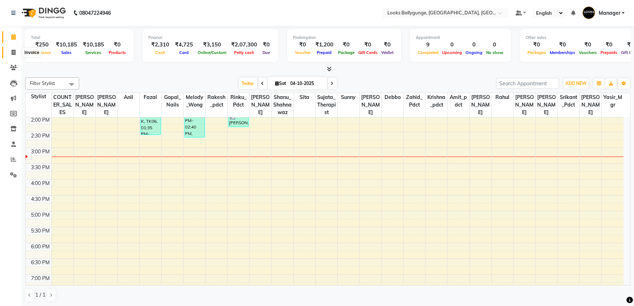
click at [13, 54] on icon at bounding box center [14, 52] width 4 height 5
select select "service"
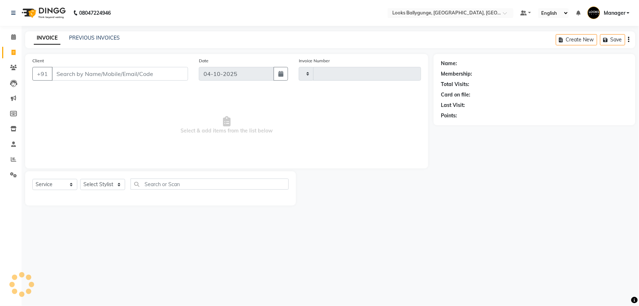
type input "4339"
select select "6477"
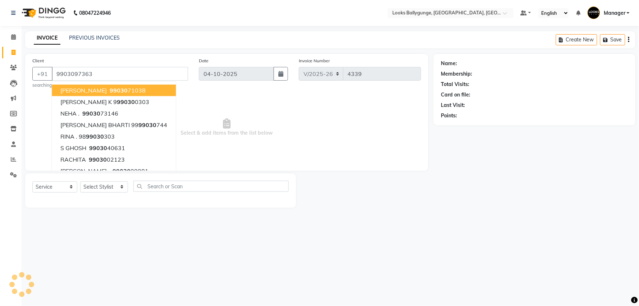
type input "9903097363"
select select "1: Object"
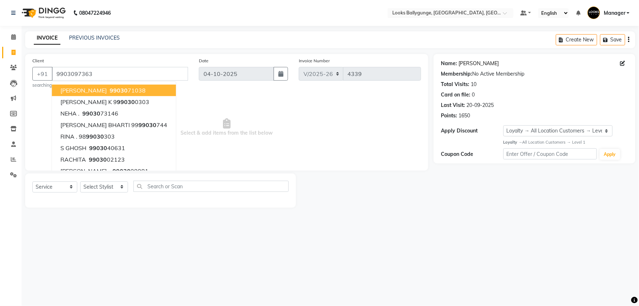
click at [473, 62] on link "Arpita K" at bounding box center [479, 64] width 40 height 8
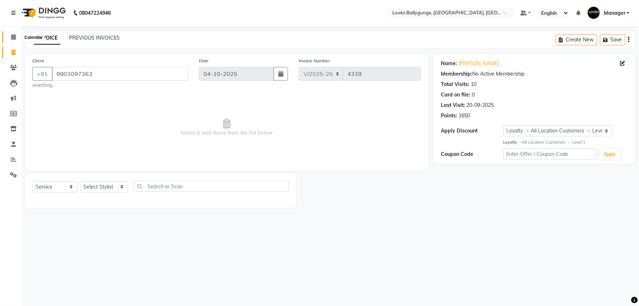
click at [19, 37] on span at bounding box center [13, 37] width 13 height 8
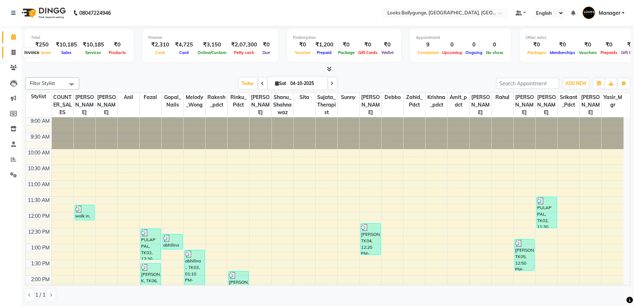
click at [10, 49] on span at bounding box center [13, 53] width 13 height 8
select select "service"
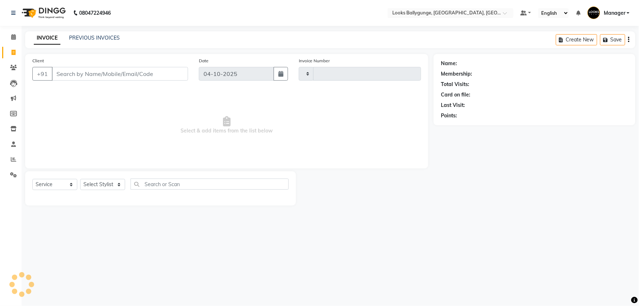
type input "4339"
select select "6477"
click at [14, 157] on icon at bounding box center [13, 159] width 5 height 5
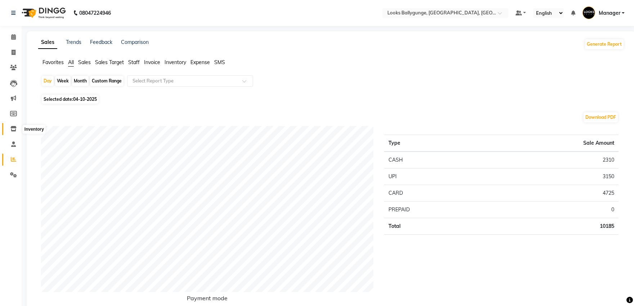
click at [14, 128] on icon at bounding box center [13, 128] width 6 height 5
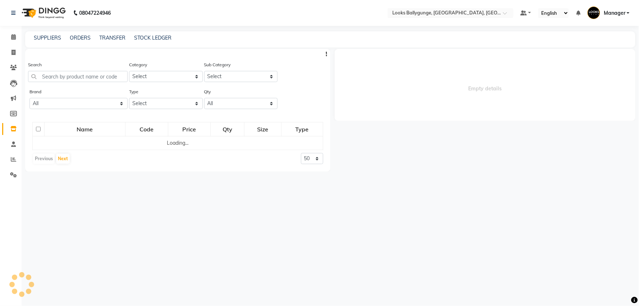
select select
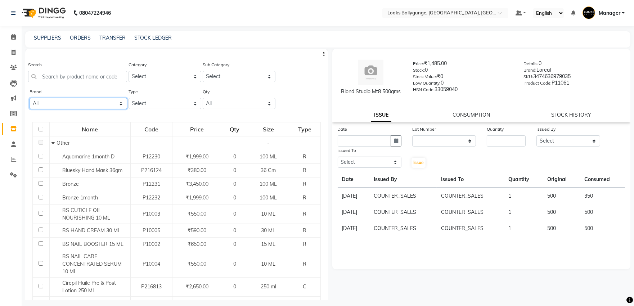
click at [73, 103] on select "All 1821 Aeronot Amazon Series American Crew American Crew Retail Aminu Body Oi…" at bounding box center [78, 103] width 97 height 11
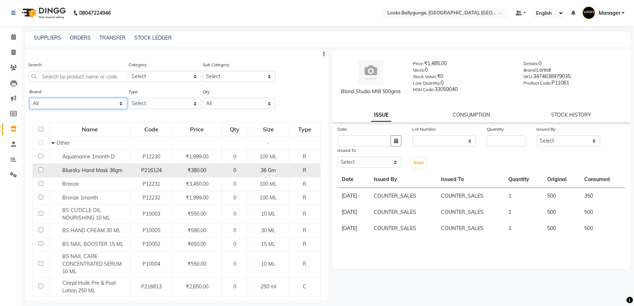
select select "loreal"
click at [30, 98] on select "All 1821 Aeronot Amazon Series American Crew American Crew Retail Aminu Body Oi…" at bounding box center [78, 103] width 97 height 11
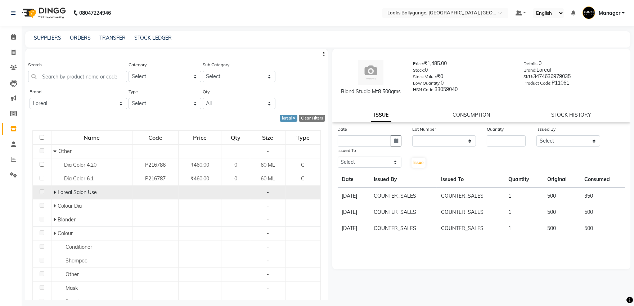
click at [53, 190] on icon at bounding box center [54, 192] width 3 height 5
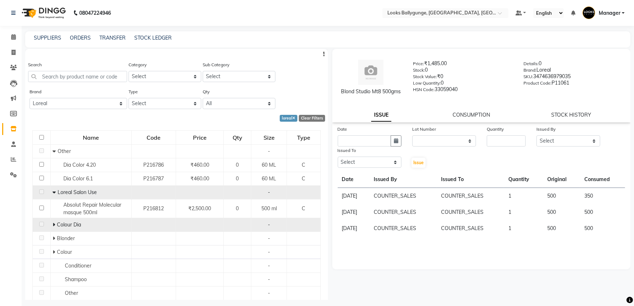
click at [53, 223] on icon at bounding box center [54, 224] width 3 height 5
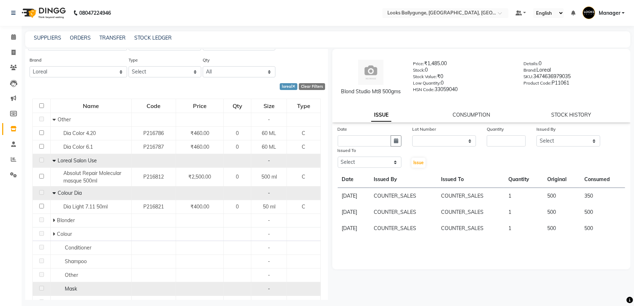
scroll to position [80, 0]
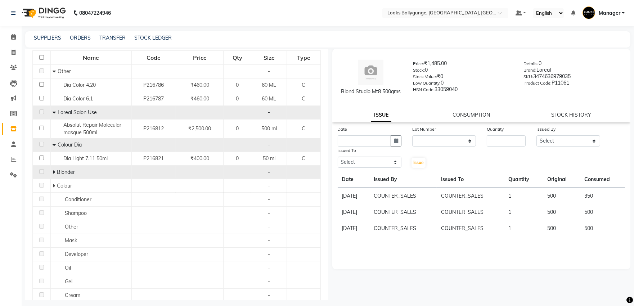
click at [54, 171] on span at bounding box center [55, 172] width 4 height 6
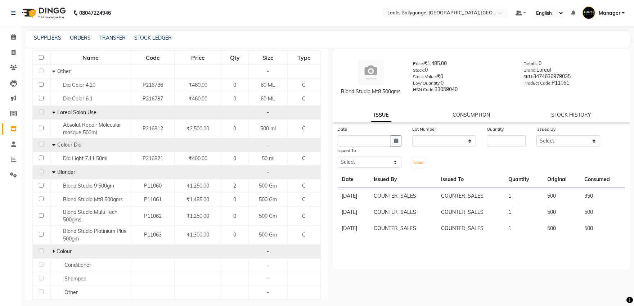
click at [52, 252] on icon at bounding box center [53, 251] width 3 height 5
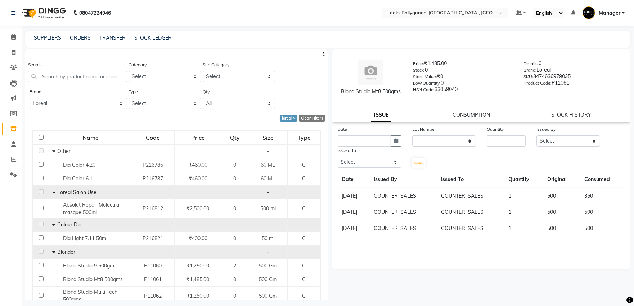
scroll to position [40, 0]
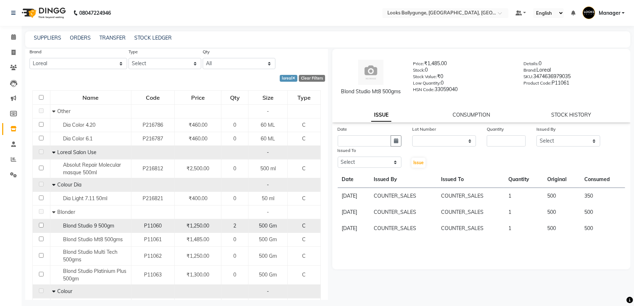
click at [42, 226] on input "checkbox" at bounding box center [41, 225] width 5 height 5
checkbox input "true"
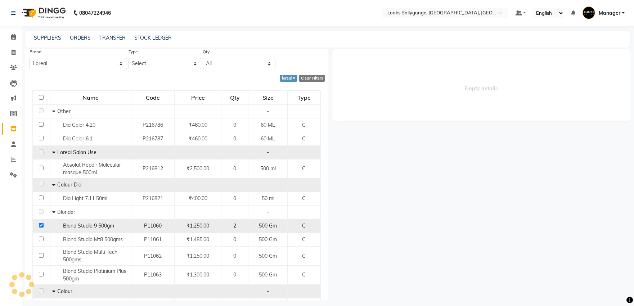
select select
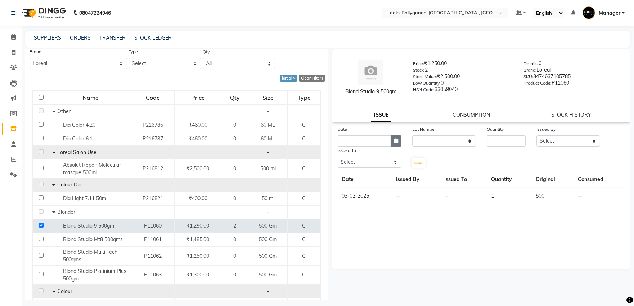
click at [395, 141] on icon "button" at bounding box center [396, 140] width 4 height 5
select select "10"
select select "2025"
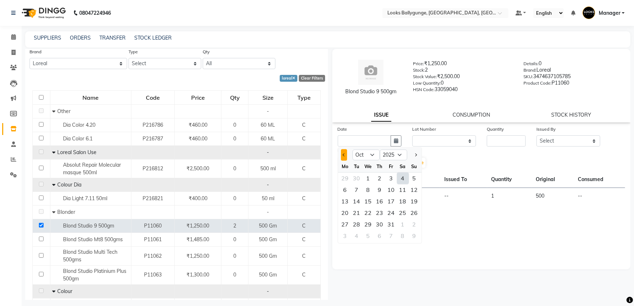
click at [342, 154] on span "Previous month" at bounding box center [343, 154] width 3 height 3
select select "7"
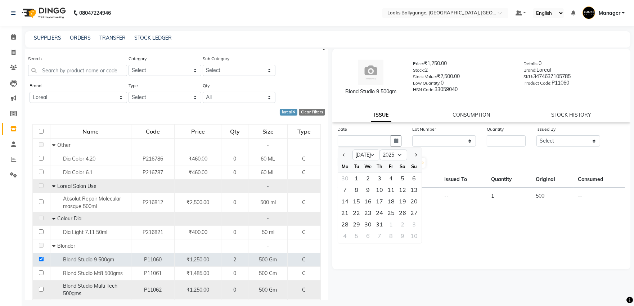
scroll to position [0, 0]
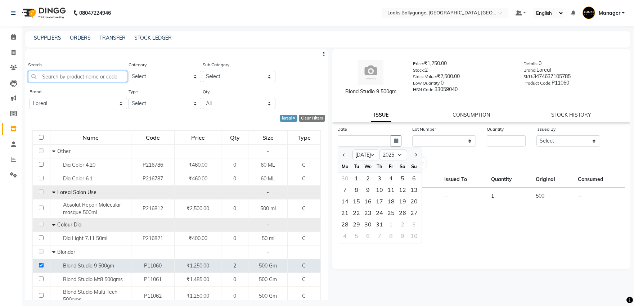
click at [83, 75] on input "text" at bounding box center [77, 76] width 99 height 11
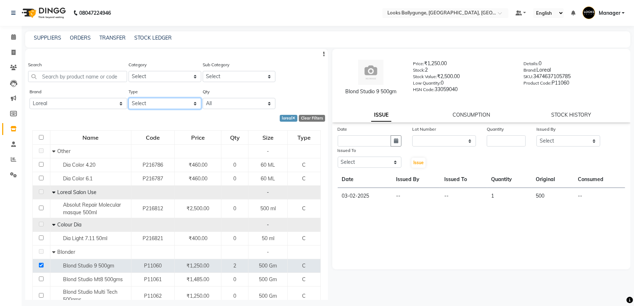
click at [185, 106] on select "Select Both Retail Consumable" at bounding box center [164, 103] width 73 height 11
click at [399, 268] on div "Date Lot Number None Quantity Issued By Select Ali_Stylist amit_pdct anil Ayush…" at bounding box center [481, 197] width 298 height 144
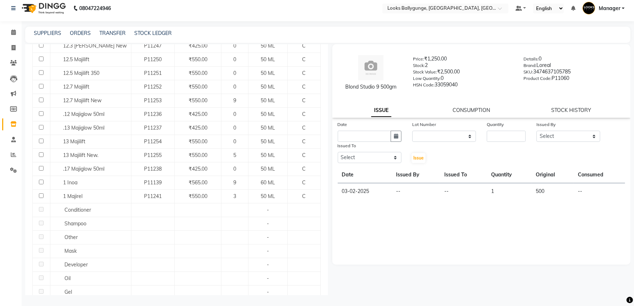
scroll to position [440, 0]
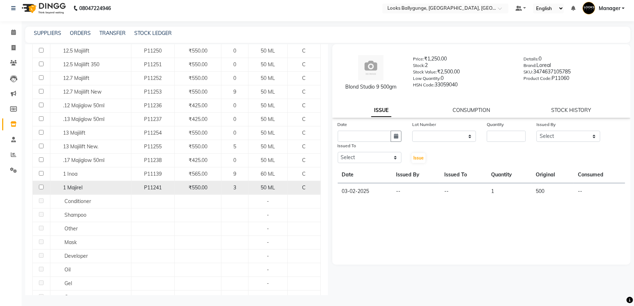
click at [40, 189] on input "checkbox" at bounding box center [41, 187] width 5 height 5
checkbox input "true"
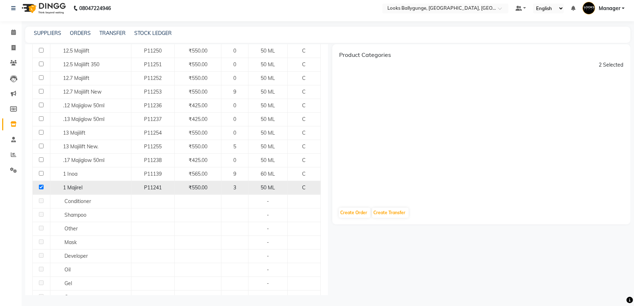
click at [238, 190] on div "3" at bounding box center [234, 188] width 21 height 8
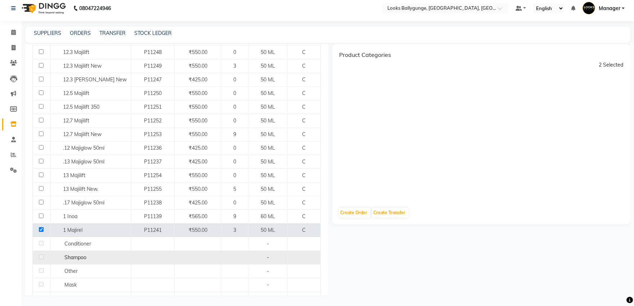
scroll to position [400, 0]
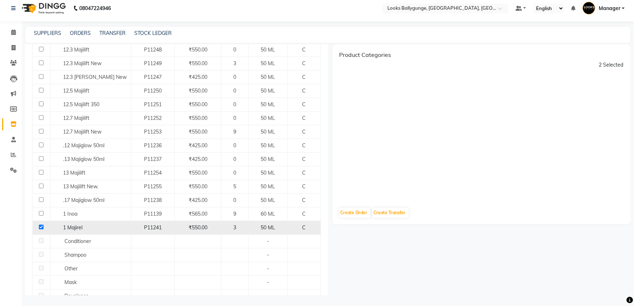
click at [96, 227] on div "1 Majirel" at bounding box center [90, 228] width 77 height 8
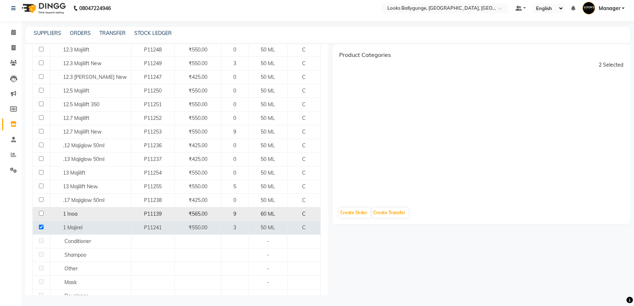
click at [40, 213] on input "checkbox" at bounding box center [41, 213] width 5 height 5
checkbox input "true"
click at [42, 225] on input "checkbox" at bounding box center [41, 227] width 5 height 5
checkbox input "false"
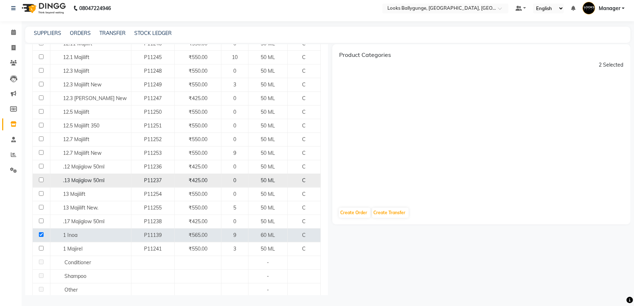
scroll to position [360, 0]
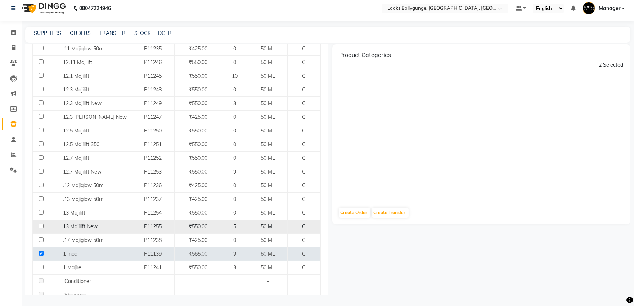
click at [40, 227] on input "checkbox" at bounding box center [41, 225] width 5 height 5
checkbox input "true"
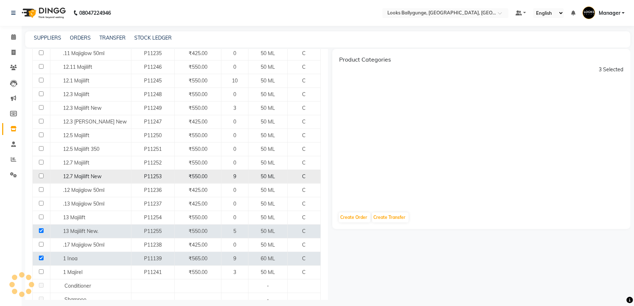
click at [40, 177] on input "checkbox" at bounding box center [41, 175] width 5 height 5
checkbox input "true"
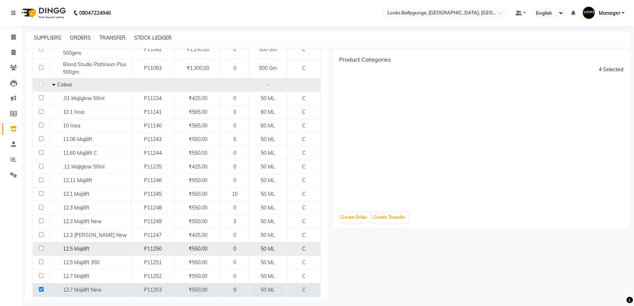
scroll to position [240, 0]
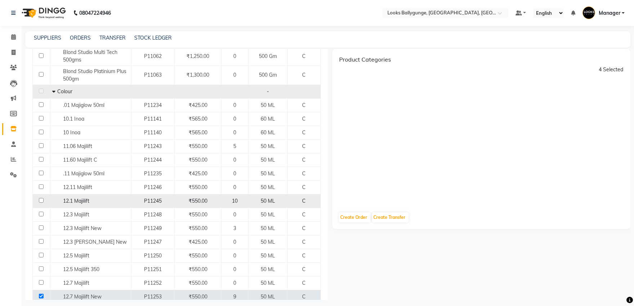
click at [41, 200] on input "checkbox" at bounding box center [41, 200] width 5 height 5
checkbox input "true"
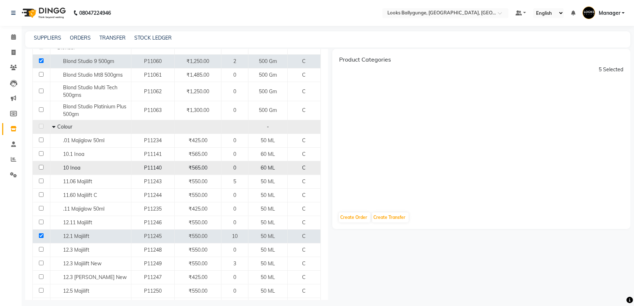
scroll to position [160, 0]
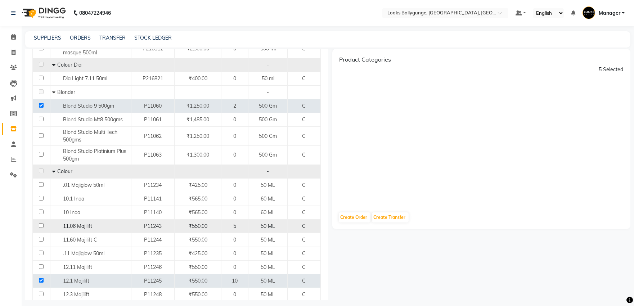
click at [41, 225] on input "checkbox" at bounding box center [41, 225] width 5 height 5
checkbox input "true"
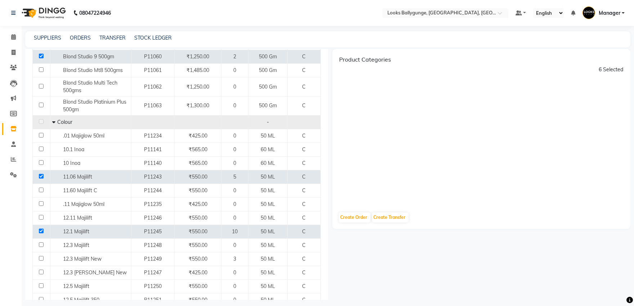
scroll to position [280, 0]
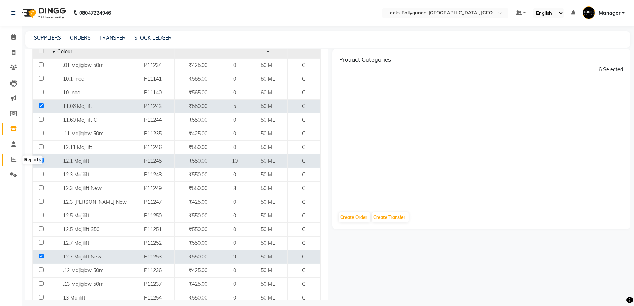
click at [13, 159] on icon at bounding box center [13, 159] width 5 height 5
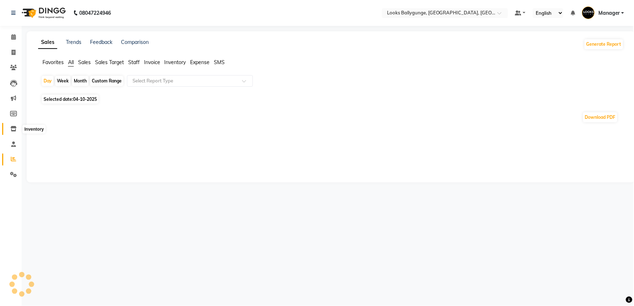
click at [15, 126] on span at bounding box center [13, 129] width 13 height 8
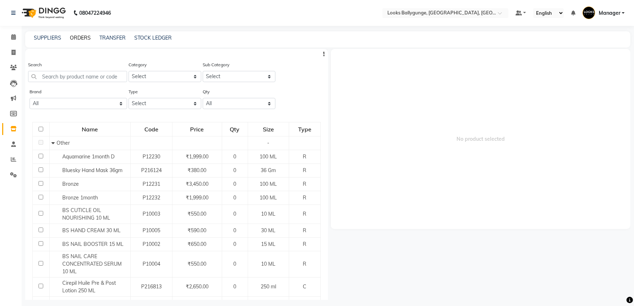
click at [78, 35] on link "ORDERS" at bounding box center [80, 38] width 21 height 6
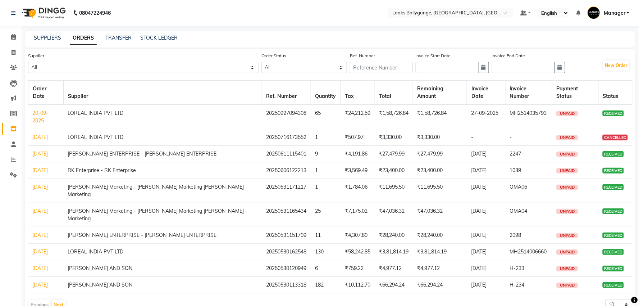
drag, startPoint x: 582, startPoint y: 125, endPoint x: 88, endPoint y: 118, distance: 493.7
click at [88, 129] on tr "17-06-2025 LOREAL INDIA PVT LTD 20250716173552 1 ₹507.97 ₹3,330.00 ₹3,330.00 - …" at bounding box center [330, 137] width 604 height 17
click at [510, 110] on span "MH2514035793" at bounding box center [528, 113] width 37 height 6
click at [441, 106] on td "₹1,58,726.84" at bounding box center [440, 117] width 54 height 24
click at [47, 110] on link "20-09-2025" at bounding box center [41, 117] width 16 height 14
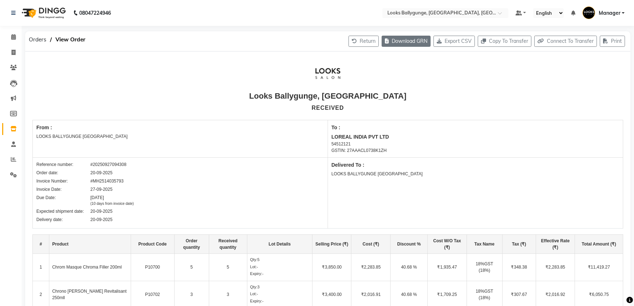
click at [408, 43] on button "Download GRN" at bounding box center [405, 41] width 49 height 11
drag, startPoint x: 8, startPoint y: 40, endPoint x: 12, endPoint y: 48, distance: 9.2
click at [8, 40] on span at bounding box center [13, 37] width 13 height 8
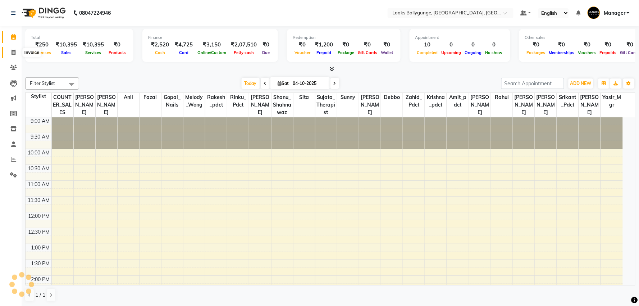
click at [16, 54] on span at bounding box center [13, 53] width 13 height 8
select select "6477"
select select "service"
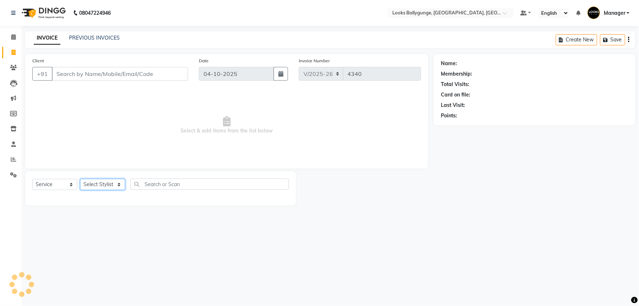
click at [113, 183] on select "Select Stylist" at bounding box center [102, 184] width 45 height 11
click at [112, 181] on select "Select Stylist [PERSON_NAME] amit_pdct anil [PERSON_NAME] COUNTER_SALES [PERSON…" at bounding box center [104, 184] width 48 height 11
click at [112, 182] on select "Select Stylist [PERSON_NAME] amit_pdct anil [PERSON_NAME] COUNTER_SALES [PERSON…" at bounding box center [104, 184] width 48 height 11
click at [80, 179] on select "Select Stylist [PERSON_NAME] amit_pdct anil [PERSON_NAME] COUNTER_SALES [PERSON…" at bounding box center [104, 184] width 48 height 11
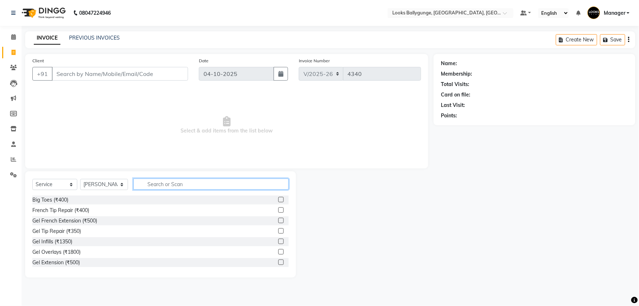
click at [163, 181] on input "text" at bounding box center [210, 183] width 155 height 11
click at [102, 183] on select "Select Stylist [PERSON_NAME] amit_pdct anil [PERSON_NAME] COUNTER_SALES [PERSON…" at bounding box center [104, 184] width 48 height 11
select select "85490"
click at [80, 179] on select "Select Stylist [PERSON_NAME] amit_pdct anil [PERSON_NAME] COUNTER_SALES [PERSON…" at bounding box center [104, 184] width 48 height 11
click at [191, 178] on input "text" at bounding box center [210, 183] width 155 height 11
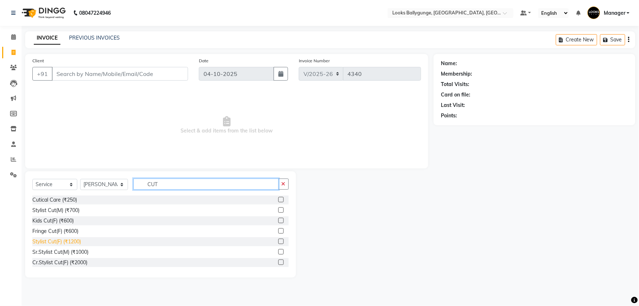
type input "CUT"
click at [74, 242] on div "Stylist Cut(F) (₹1200)" at bounding box center [56, 242] width 49 height 8
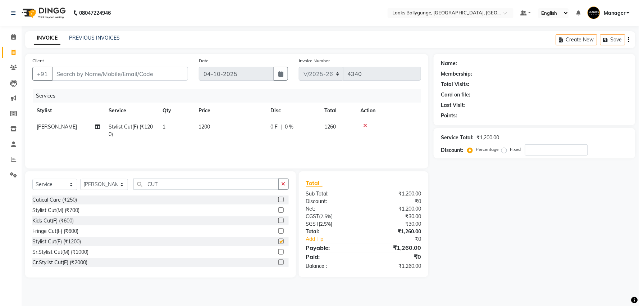
checkbox input "false"
click at [213, 132] on td "1200" at bounding box center [230, 131] width 72 height 24
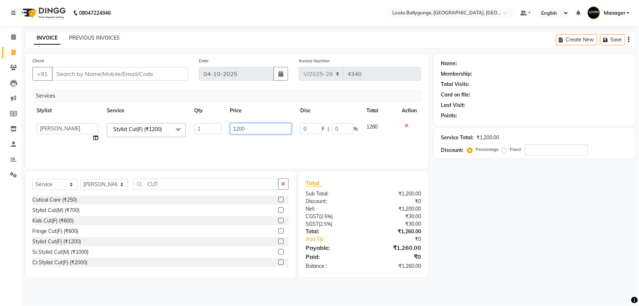
drag, startPoint x: 262, startPoint y: 127, endPoint x: 171, endPoint y: 128, distance: 90.7
click at [171, 128] on tr "Ali_Stylist amit_pdct anil Ayush Sahu COUNTER_SALES Debbo Fazal Gopal_Nails Kri…" at bounding box center [226, 132] width 389 height 27
type input "1500"
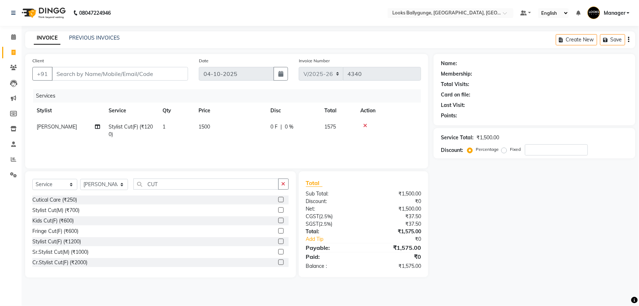
click at [169, 150] on div "Services Stylist Service Qty Price Disc Total Action Ali_Stylist Stylist Cut(F)…" at bounding box center [226, 125] width 389 height 72
drag, startPoint x: 168, startPoint y: 181, endPoint x: 69, endPoint y: 199, distance: 101.3
click at [69, 199] on div "Select Service Product Membership Package Voucher Prepaid Gift Card Select Styl…" at bounding box center [160, 224] width 271 height 106
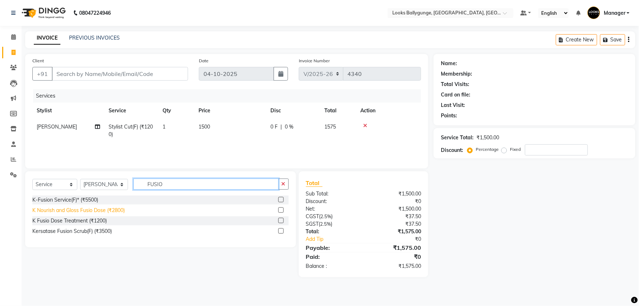
type input "FUSIO"
click at [78, 207] on div "K Nourish and Gloss Fusio Dose (₹2800)" at bounding box center [78, 211] width 92 height 8
checkbox input "false"
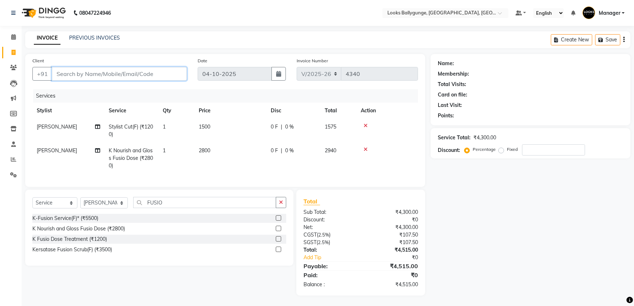
click at [130, 76] on input "Client" at bounding box center [119, 74] width 135 height 14
type input "9"
type input "0"
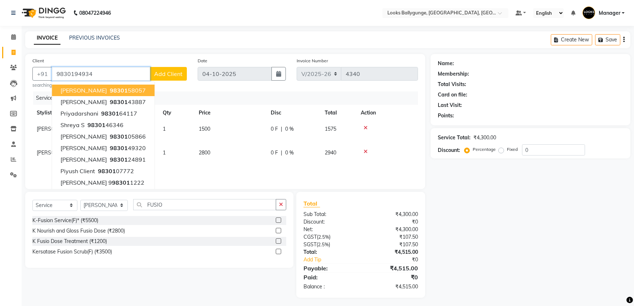
type input "9830194934"
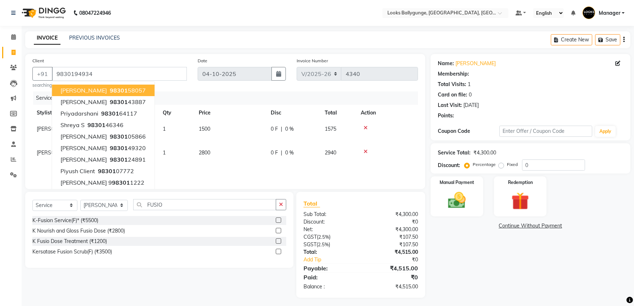
select select "1: Object"
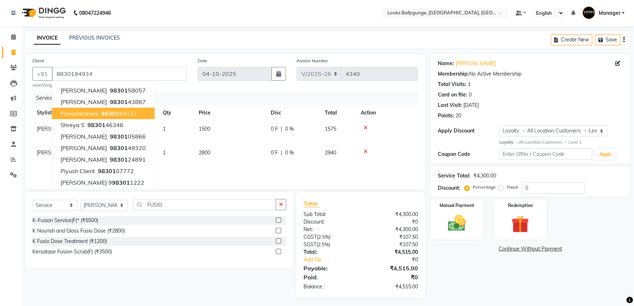
click at [0, 260] on div "Calendar Invoice Clients Leads Marketing Members Inventory Staff Reports Settin…" at bounding box center [48, 159] width 97 height 277
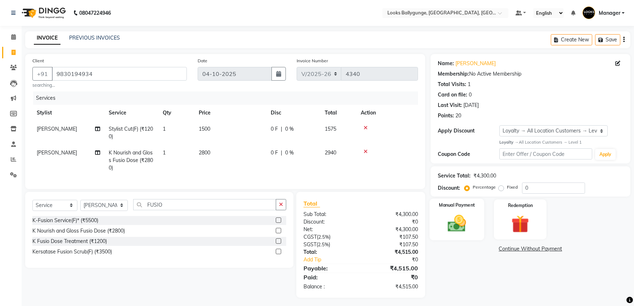
click at [454, 210] on div "Manual Payment" at bounding box center [456, 219] width 55 height 41
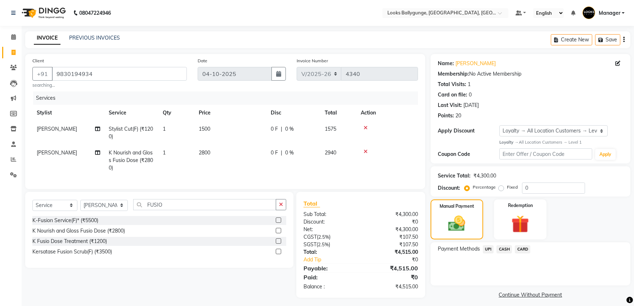
click at [483, 249] on span "UPI" at bounding box center [487, 249] width 11 height 8
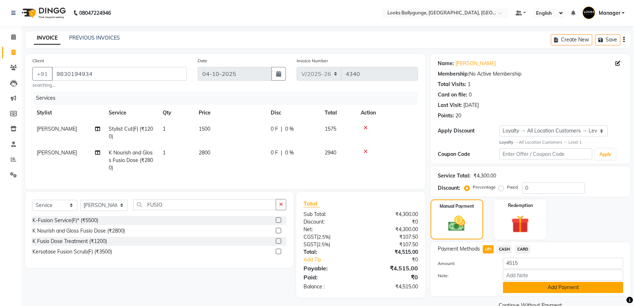
click at [520, 285] on button "Add Payment" at bounding box center [563, 287] width 120 height 11
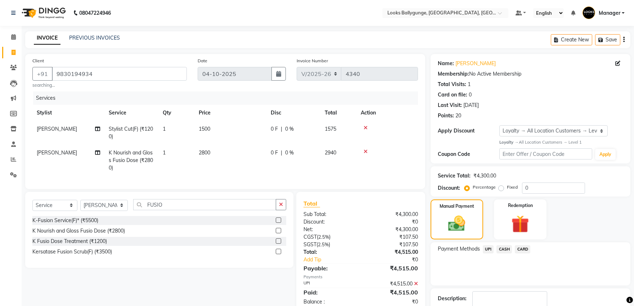
scroll to position [59, 0]
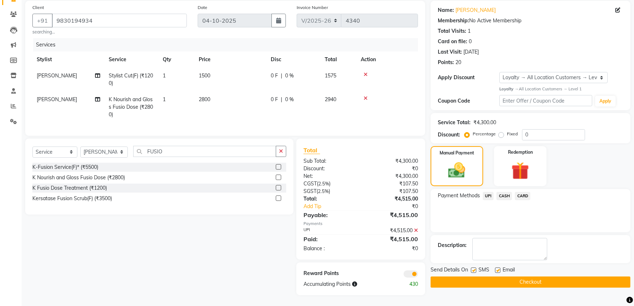
click at [523, 276] on button "Checkout" at bounding box center [530, 281] width 200 height 11
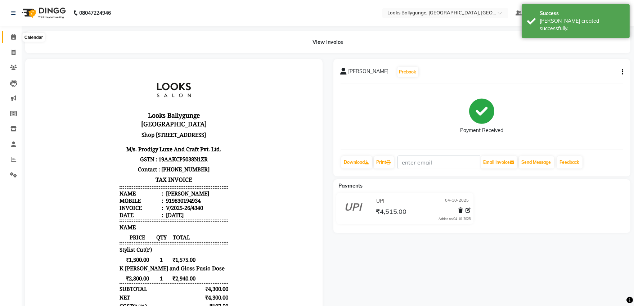
click at [13, 37] on icon at bounding box center [13, 36] width 5 height 5
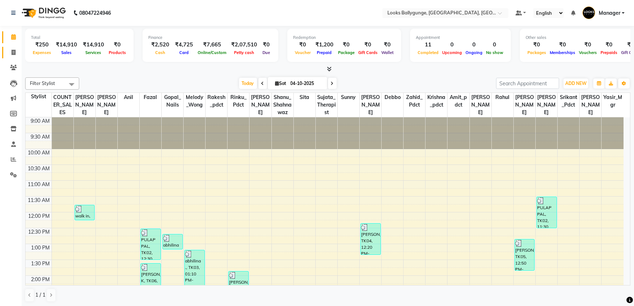
click at [12, 56] on link "Invoice" at bounding box center [10, 53] width 17 height 12
select select "service"
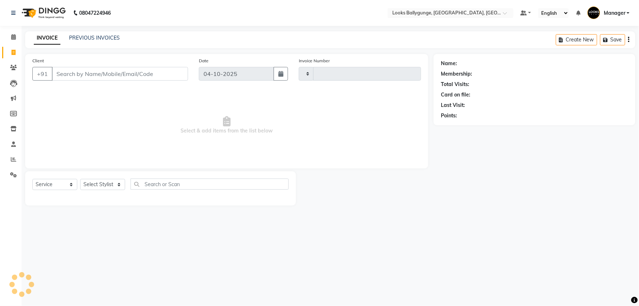
type input "4341"
select select "6477"
type input "9873314015"
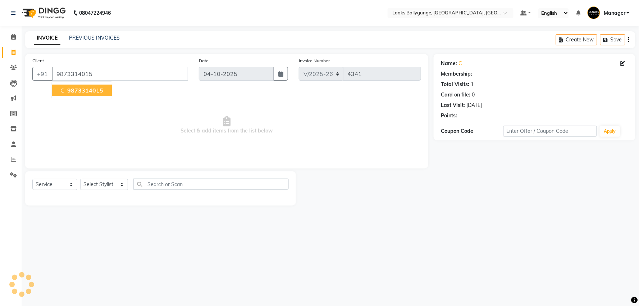
select select "1: Object"
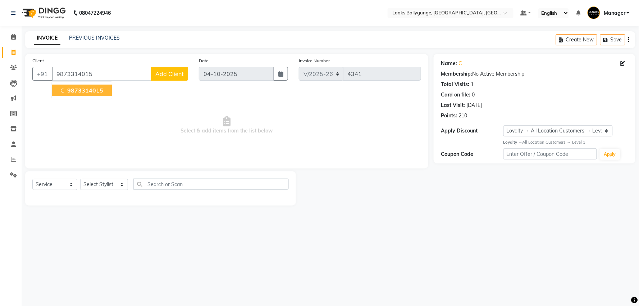
click at [91, 91] on span "98733140" at bounding box center [81, 90] width 29 height 7
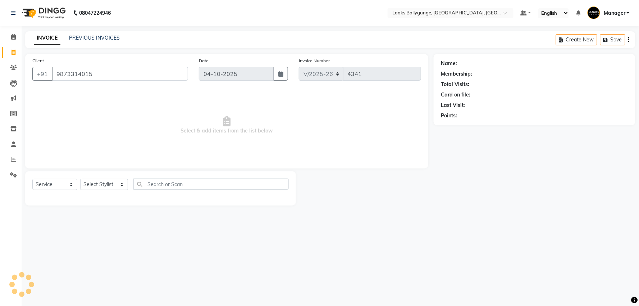
select select "1: Object"
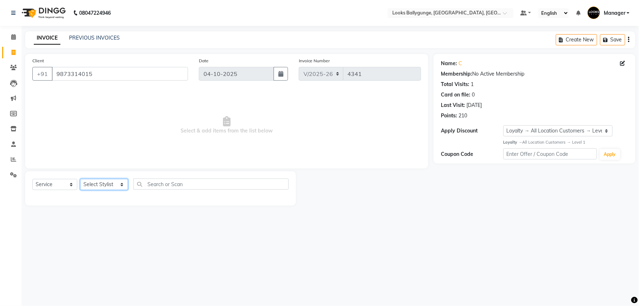
click at [99, 187] on select "Select Stylist [PERSON_NAME] amit_pdct anil [PERSON_NAME] COUNTER_SALES [PERSON…" at bounding box center [104, 184] width 48 height 11
select select "68166"
click at [80, 179] on select "Select Stylist [PERSON_NAME] amit_pdct anil [PERSON_NAME] COUNTER_SALES [PERSON…" at bounding box center [104, 184] width 48 height 11
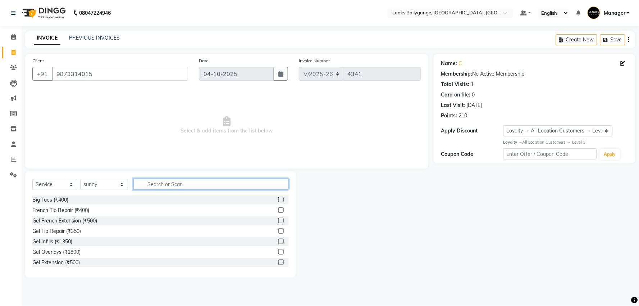
click at [178, 185] on input "text" at bounding box center [210, 183] width 155 height 11
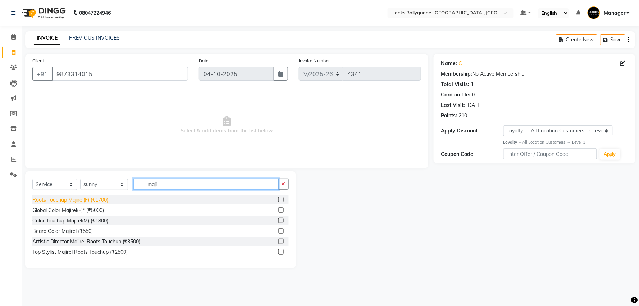
type input "maji"
click at [85, 201] on div "Roots Touchup Majirel(F) (₹1700)" at bounding box center [70, 200] width 76 height 8
checkbox input "false"
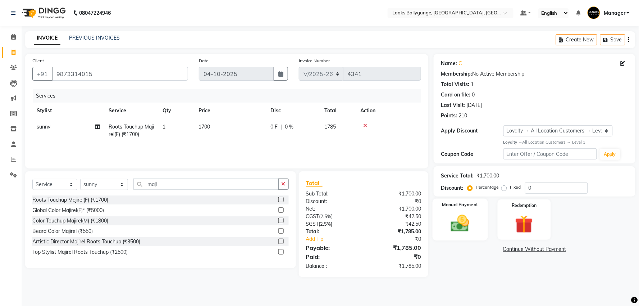
click at [472, 235] on div "Manual Payment" at bounding box center [460, 220] width 55 height 42
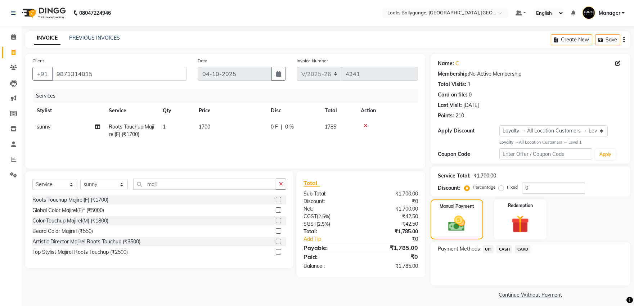
click at [508, 247] on span "CASH" at bounding box center [503, 249] width 15 height 8
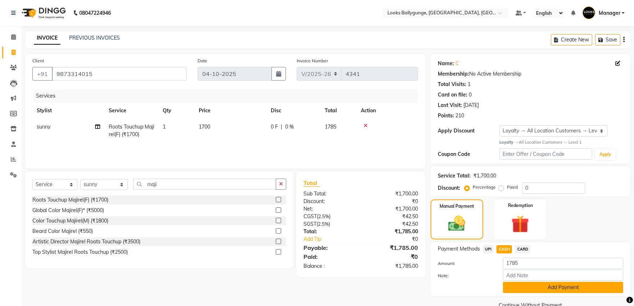
click at [522, 284] on button "Add Payment" at bounding box center [563, 287] width 120 height 11
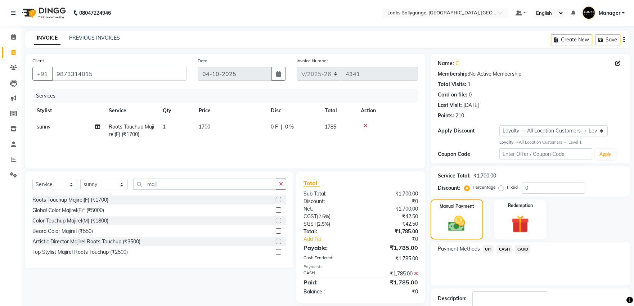
scroll to position [45, 0]
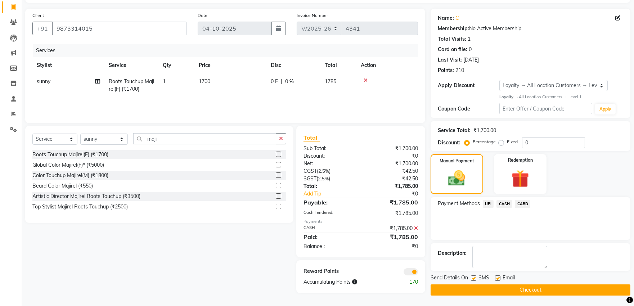
click at [521, 289] on button "Checkout" at bounding box center [530, 289] width 200 height 11
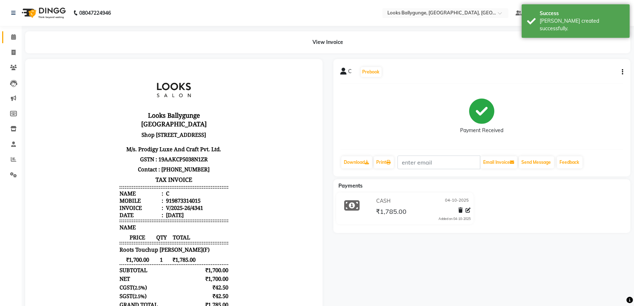
click at [5, 36] on link "Calendar" at bounding box center [10, 37] width 17 height 12
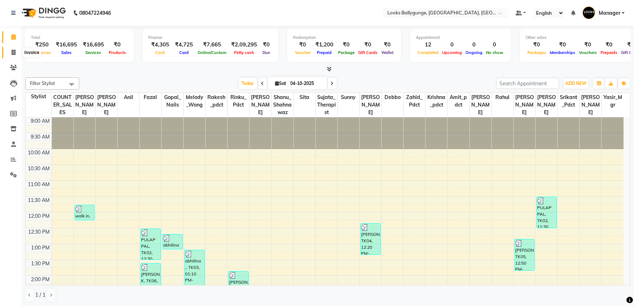
click at [12, 50] on icon at bounding box center [14, 52] width 4 height 5
select select "6477"
select select "service"
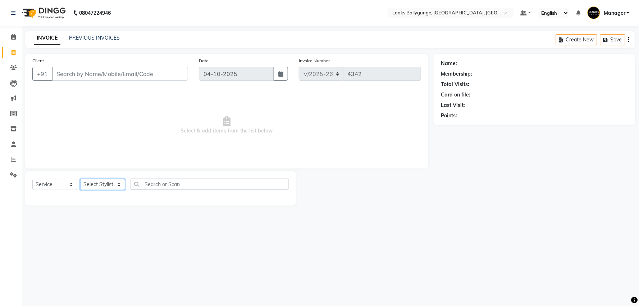
click at [116, 182] on select "Select Stylist" at bounding box center [102, 184] width 45 height 11
select select "86358"
click at [80, 179] on select "Select Stylist [PERSON_NAME] amit_pdct anil [PERSON_NAME] COUNTER_SALES [PERSON…" at bounding box center [104, 184] width 48 height 11
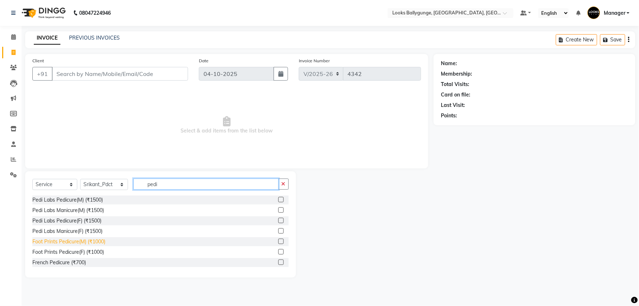
type input "pedi"
click at [85, 243] on div "Foot Prints Pedicure(M) (₹1000)" at bounding box center [68, 242] width 73 height 8
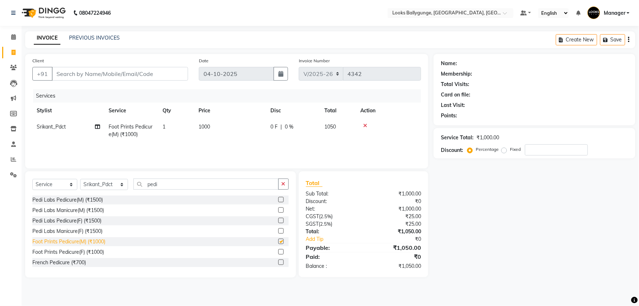
checkbox input "false"
click at [203, 126] on span "1000" at bounding box center [205, 126] width 12 height 6
select select "86358"
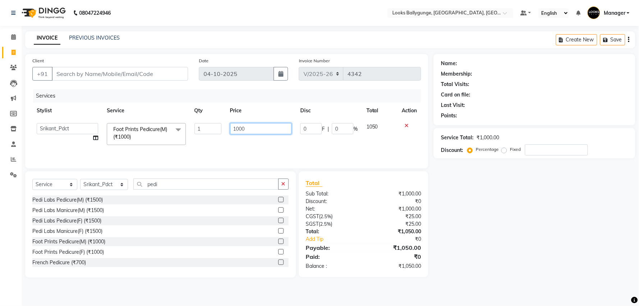
drag, startPoint x: 250, startPoint y: 128, endPoint x: 196, endPoint y: 128, distance: 53.6
click at [196, 128] on tr "Ali_Stylist amit_pdct anil Ayush Sahu COUNTER_SALES Debbo Fazal Gopal_Nails Kri…" at bounding box center [226, 134] width 389 height 31
type input "1200"
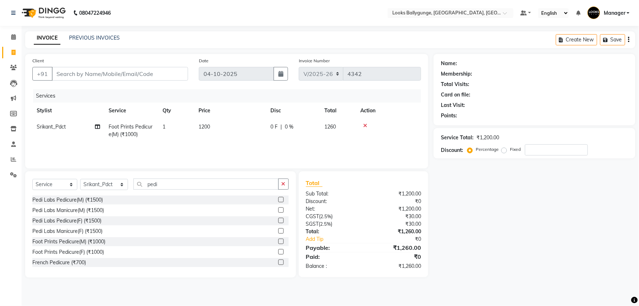
click at [223, 144] on div "Services Stylist Service Qty Price Disc Total Action Srikant_Pdct Foot Prints P…" at bounding box center [226, 125] width 389 height 72
click at [139, 72] on input "Client" at bounding box center [120, 74] width 136 height 14
type input "9"
type input "0"
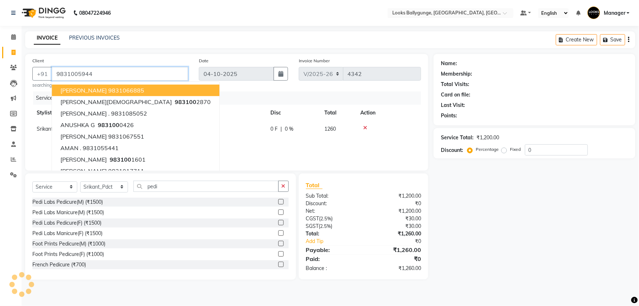
type input "9831005944"
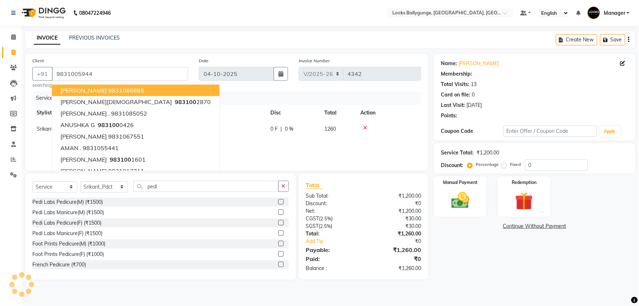
select select "1: Object"
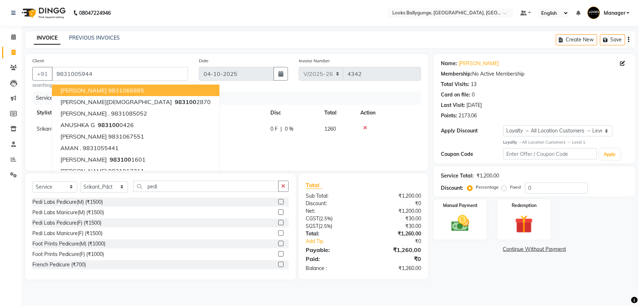
click at [358, 145] on div "Services Stylist Service Qty Price Disc Total Action Srikant_Pdct Foot Prints P…" at bounding box center [226, 127] width 389 height 72
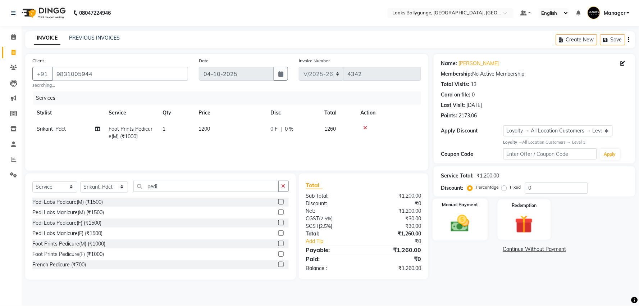
click at [477, 224] on div "Manual Payment" at bounding box center [460, 220] width 55 height 42
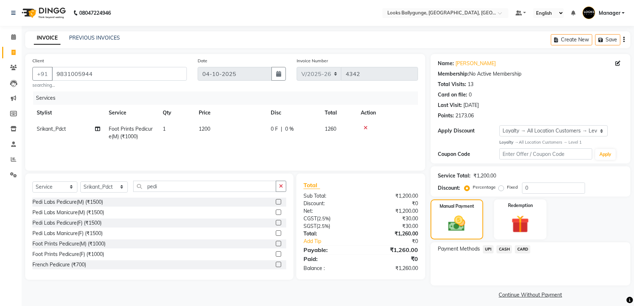
click at [499, 246] on span "CASH" at bounding box center [503, 249] width 15 height 8
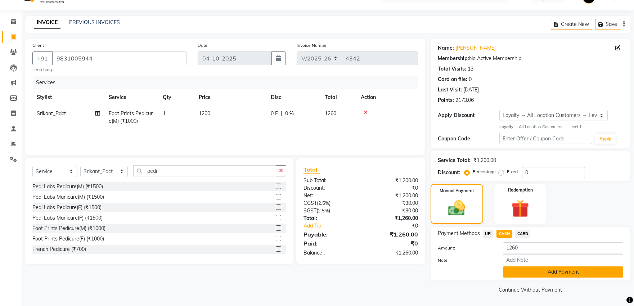
click at [535, 271] on button "Add Payment" at bounding box center [563, 271] width 120 height 11
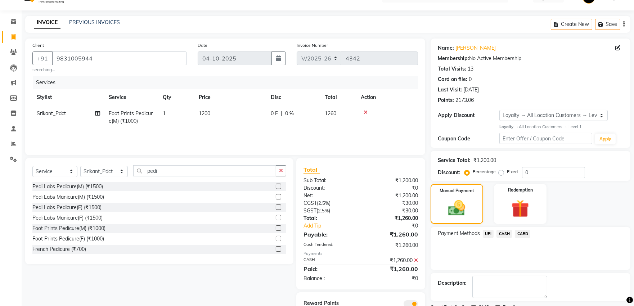
scroll to position [45, 0]
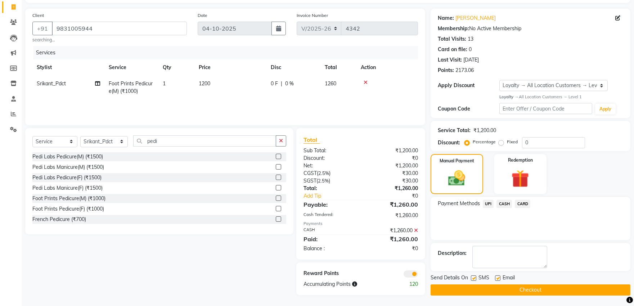
click at [483, 288] on button "Checkout" at bounding box center [530, 289] width 200 height 11
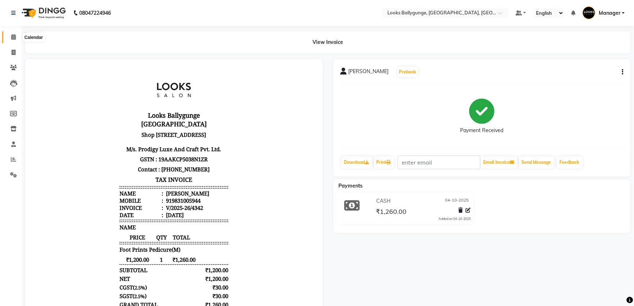
click at [9, 37] on span at bounding box center [13, 37] width 13 height 8
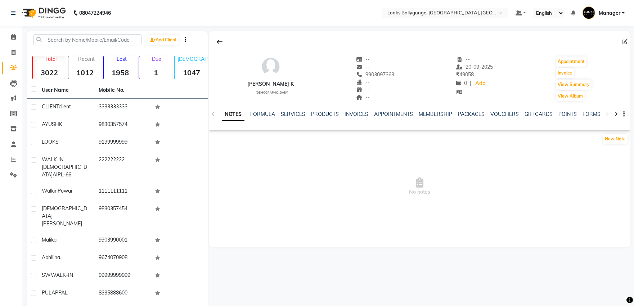
click at [296, 110] on div "SERVICES" at bounding box center [293, 114] width 24 height 8
click at [296, 113] on link "SERVICES" at bounding box center [293, 114] width 24 height 6
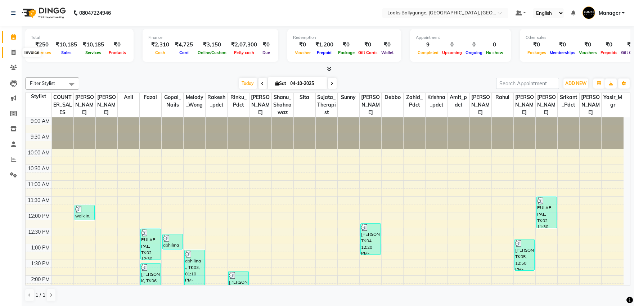
click at [13, 51] on icon at bounding box center [14, 52] width 4 height 5
select select "service"
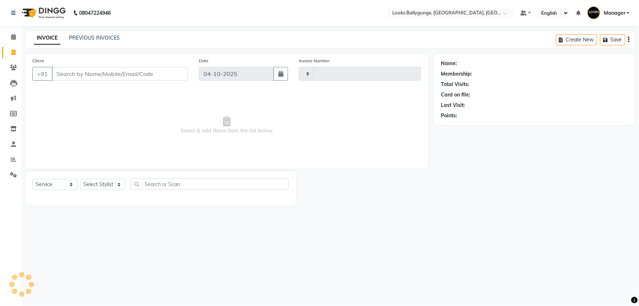
type input "4339"
select select "6477"
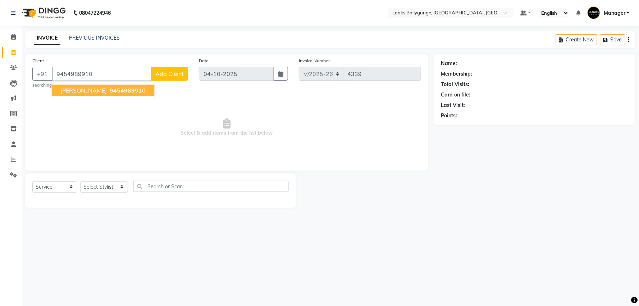
type input "9454989910"
select select "1: Object"
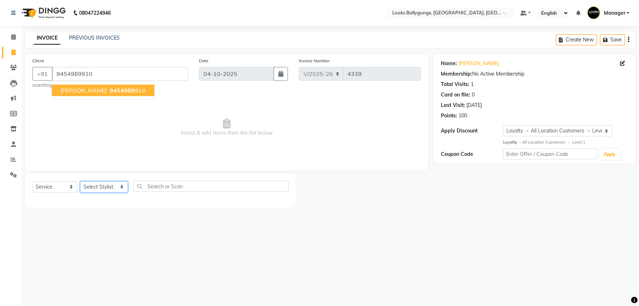
click at [98, 186] on select "Select Stylist [PERSON_NAME] amit_pdct anil [PERSON_NAME] COUNTER_SALES [PERSON…" at bounding box center [104, 186] width 48 height 11
select select "74723"
click at [80, 181] on select "Select Stylist [PERSON_NAME] amit_pdct anil [PERSON_NAME] COUNTER_SALES [PERSON…" at bounding box center [104, 186] width 48 height 11
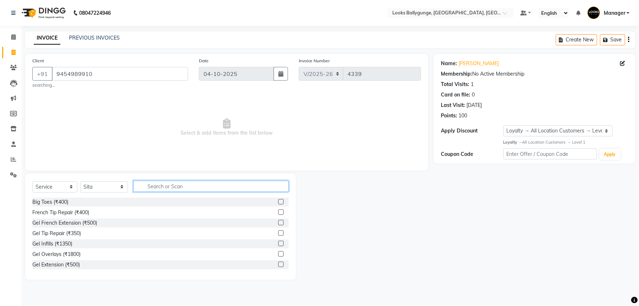
click at [171, 185] on input "text" at bounding box center [210, 186] width 155 height 11
type input "EYE"
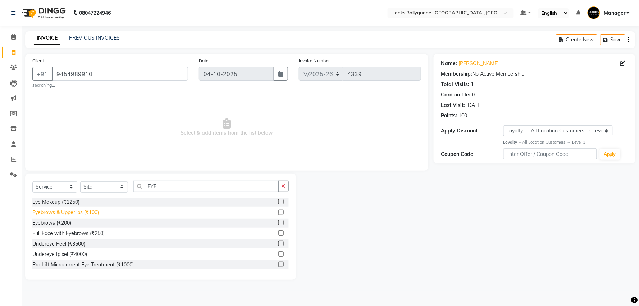
click at [85, 211] on div "Eyebrows & Upperlips (₹100)" at bounding box center [65, 213] width 67 height 8
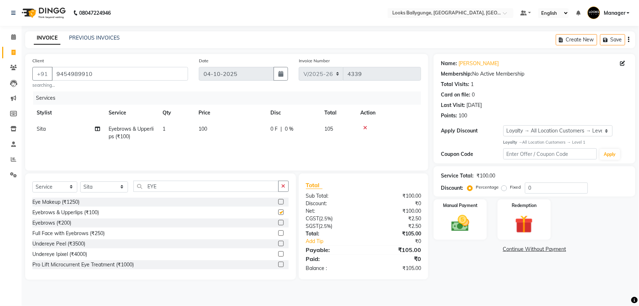
checkbox input "false"
click at [179, 131] on td "1" at bounding box center [176, 133] width 36 height 24
select select "74723"
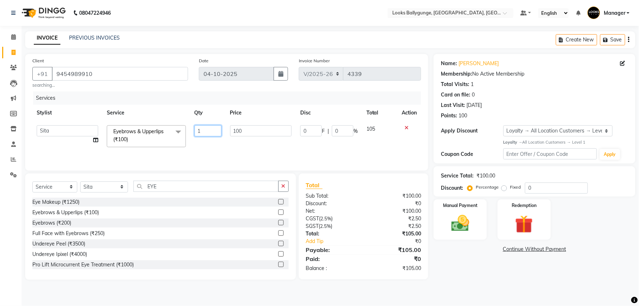
drag, startPoint x: 200, startPoint y: 128, endPoint x: 191, endPoint y: 131, distance: 9.3
click at [191, 131] on td "1" at bounding box center [208, 136] width 36 height 31
type input "2"
click at [0, 222] on div "Calendar Invoice Clients Leads Marketing Members Inventory Staff Reports Settin…" at bounding box center [48, 158] width 97 height 275
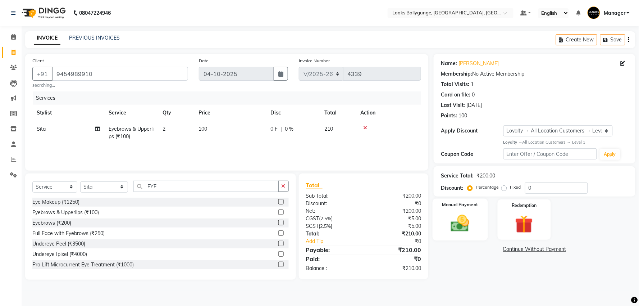
click at [467, 234] on div "Manual Payment" at bounding box center [460, 220] width 55 height 42
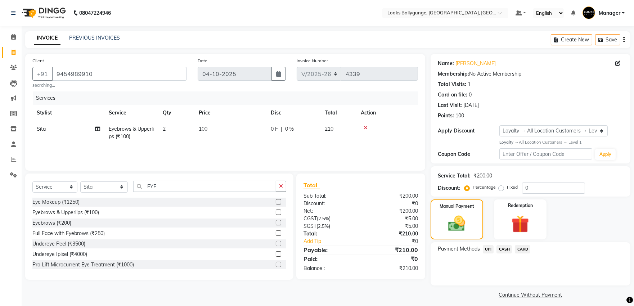
click at [505, 246] on span "CASH" at bounding box center [503, 249] width 15 height 8
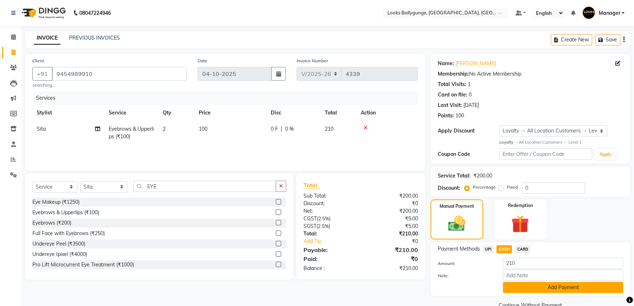
click at [541, 284] on button "Add Payment" at bounding box center [563, 287] width 120 height 11
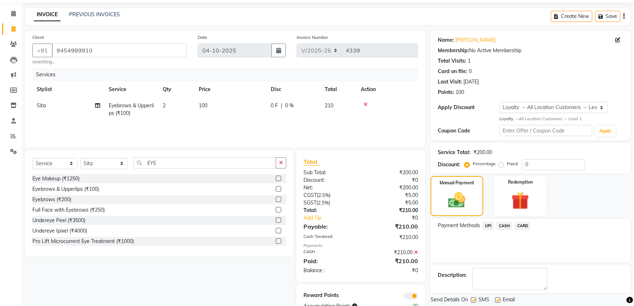
scroll to position [45, 0]
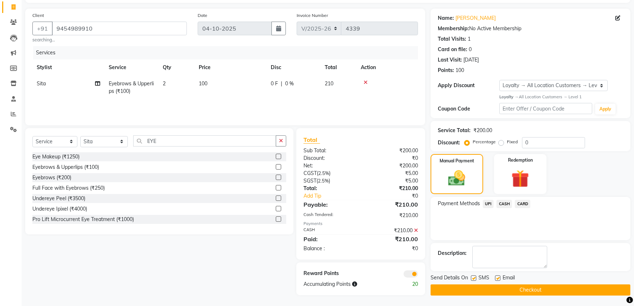
click at [530, 285] on button "Checkout" at bounding box center [530, 289] width 200 height 11
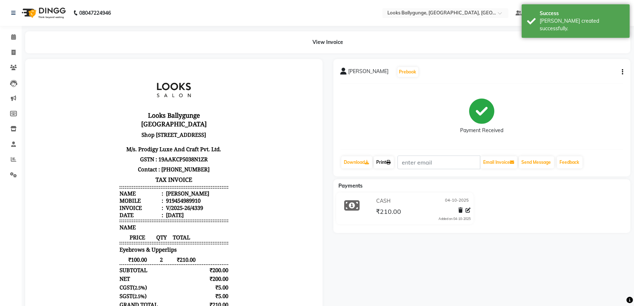
drag, startPoint x: 391, startPoint y: 168, endPoint x: 387, endPoint y: 166, distance: 4.7
click at [389, 166] on div "Print" at bounding box center [384, 162] width 22 height 14
click at [387, 164] on link "Print" at bounding box center [383, 162] width 20 height 12
click at [17, 38] on span at bounding box center [13, 37] width 13 height 8
